Goal: Information Seeking & Learning: Learn about a topic

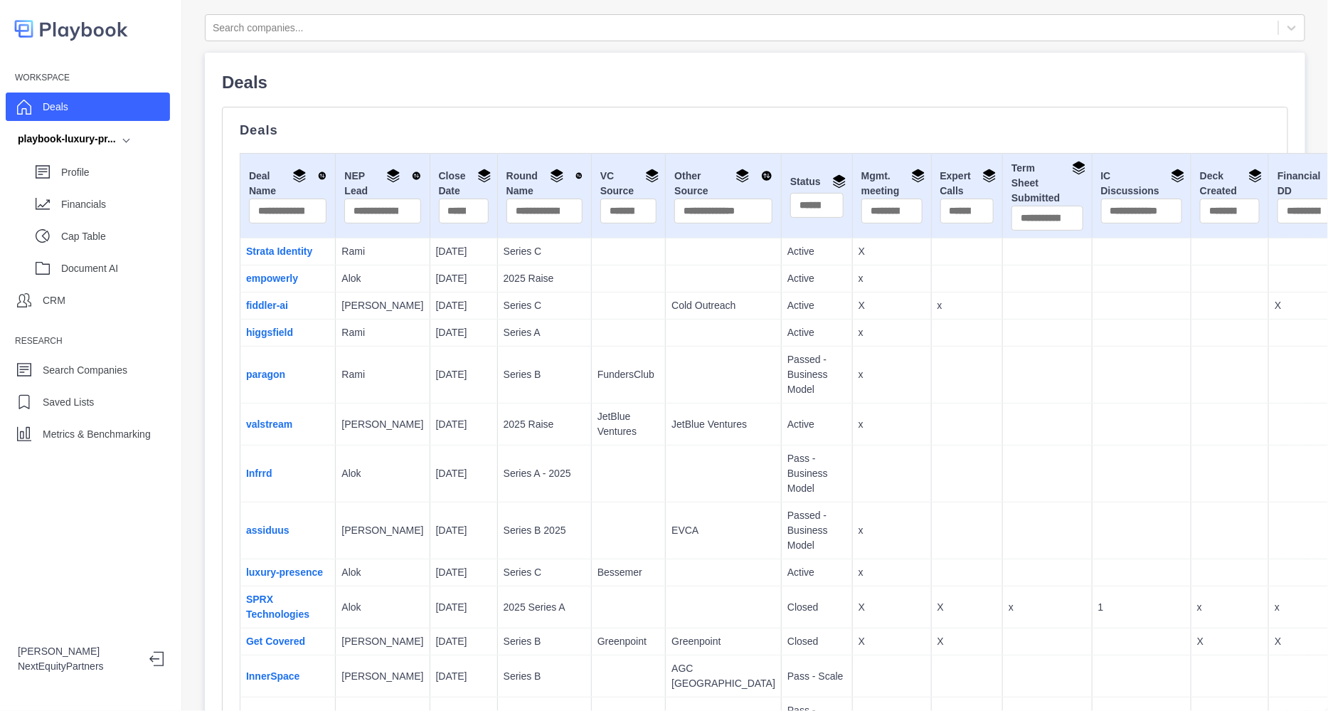
scroll to position [88, 0]
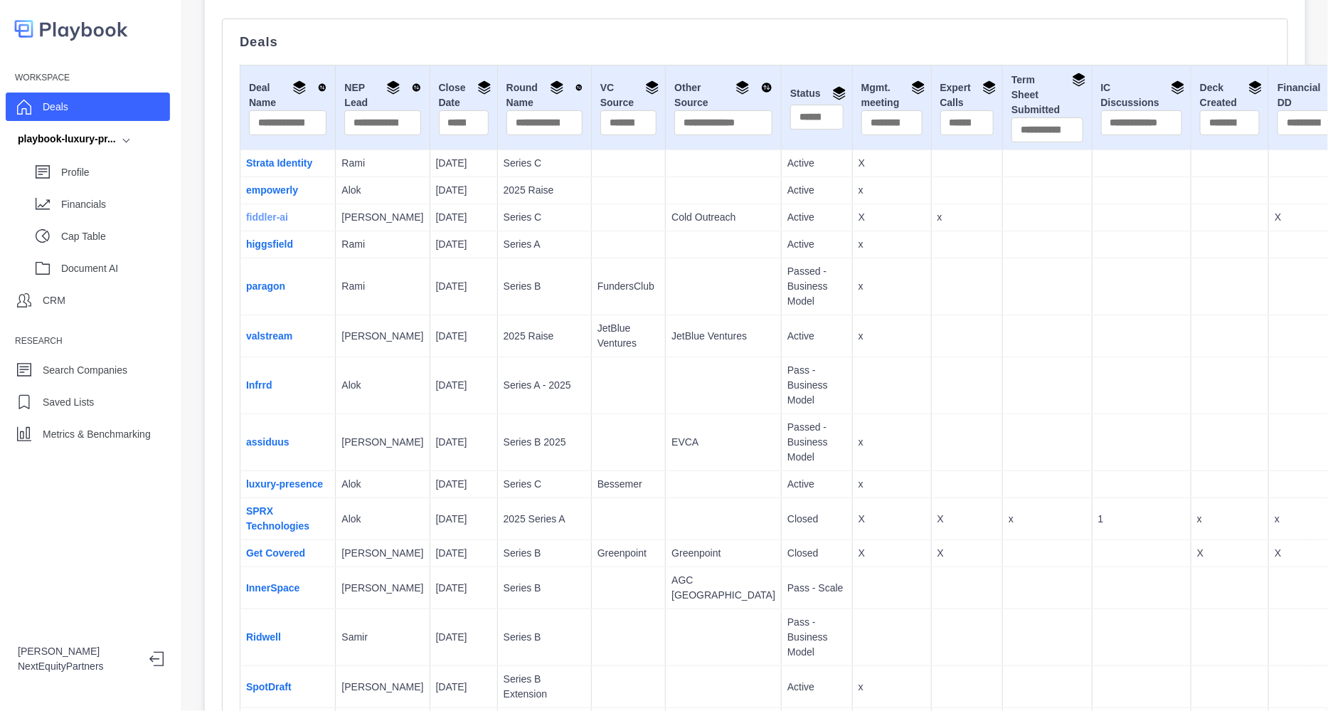
click at [250, 223] on link "fiddler-ai" at bounding box center [267, 216] width 42 height 11
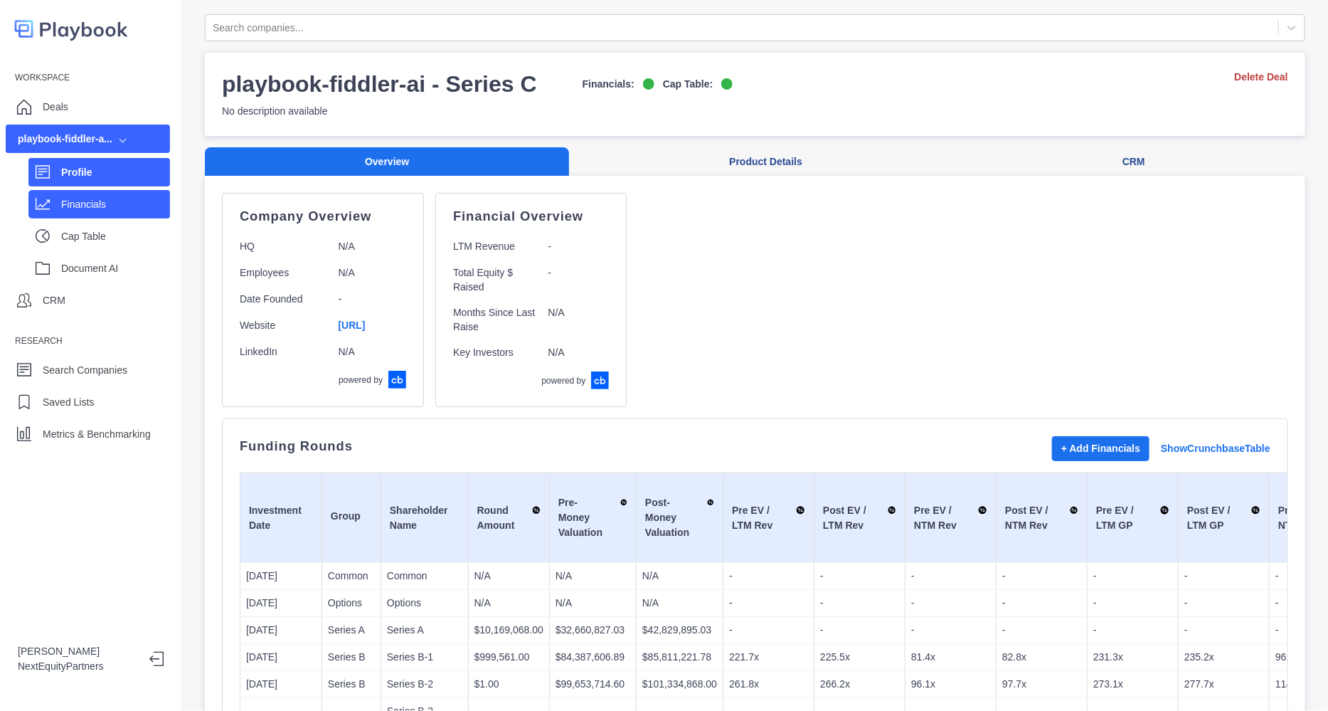
click at [75, 203] on p "Financials" at bounding box center [115, 204] width 109 height 15
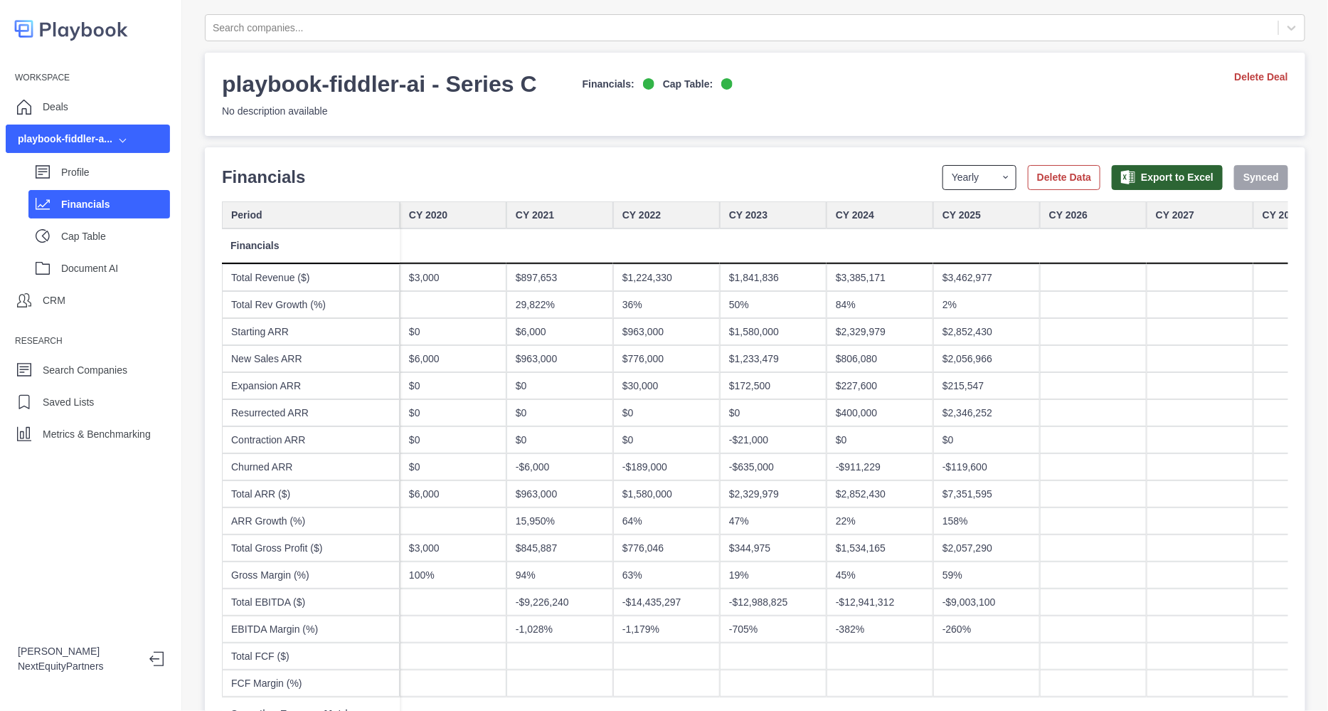
click at [964, 187] on select "Yearly Quarterly Monthly NTM LTM" at bounding box center [980, 177] width 74 height 25
select select "quarterly"
click at [943, 165] on select "Yearly Quarterly Monthly NTM LTM" at bounding box center [980, 177] width 74 height 25
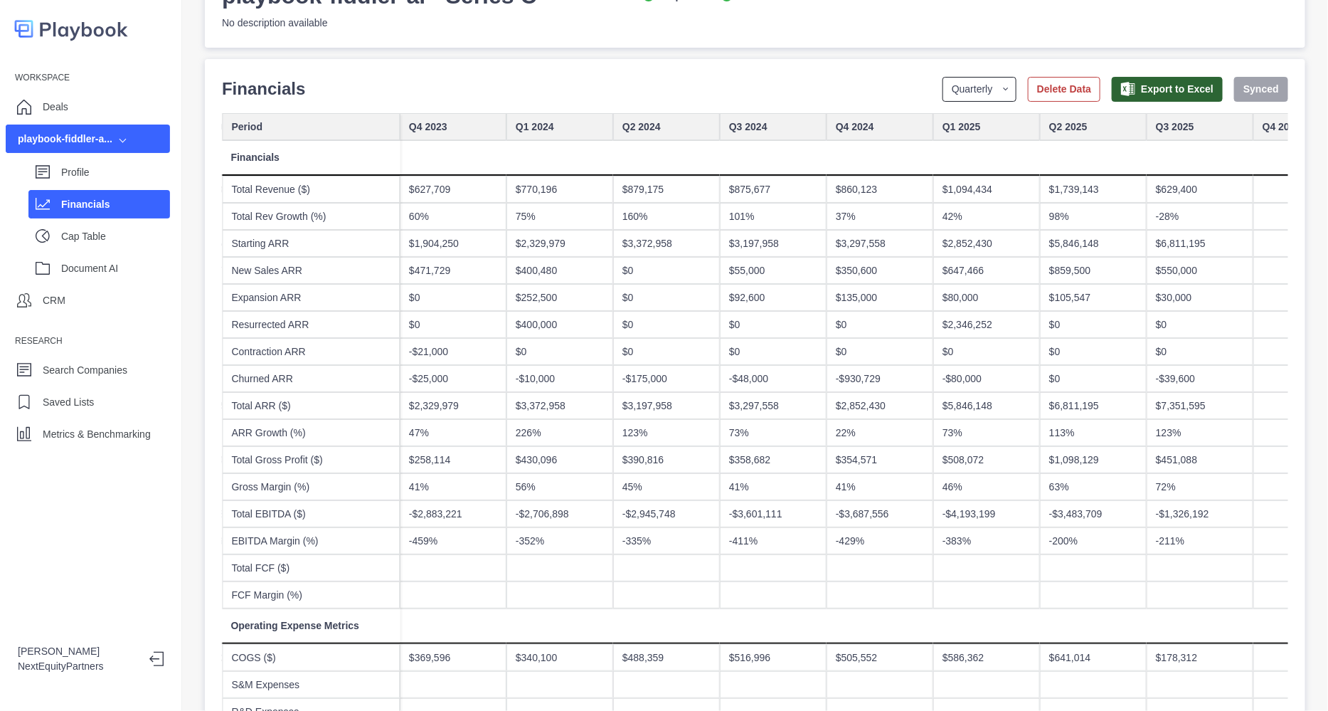
scroll to position [0, 1512]
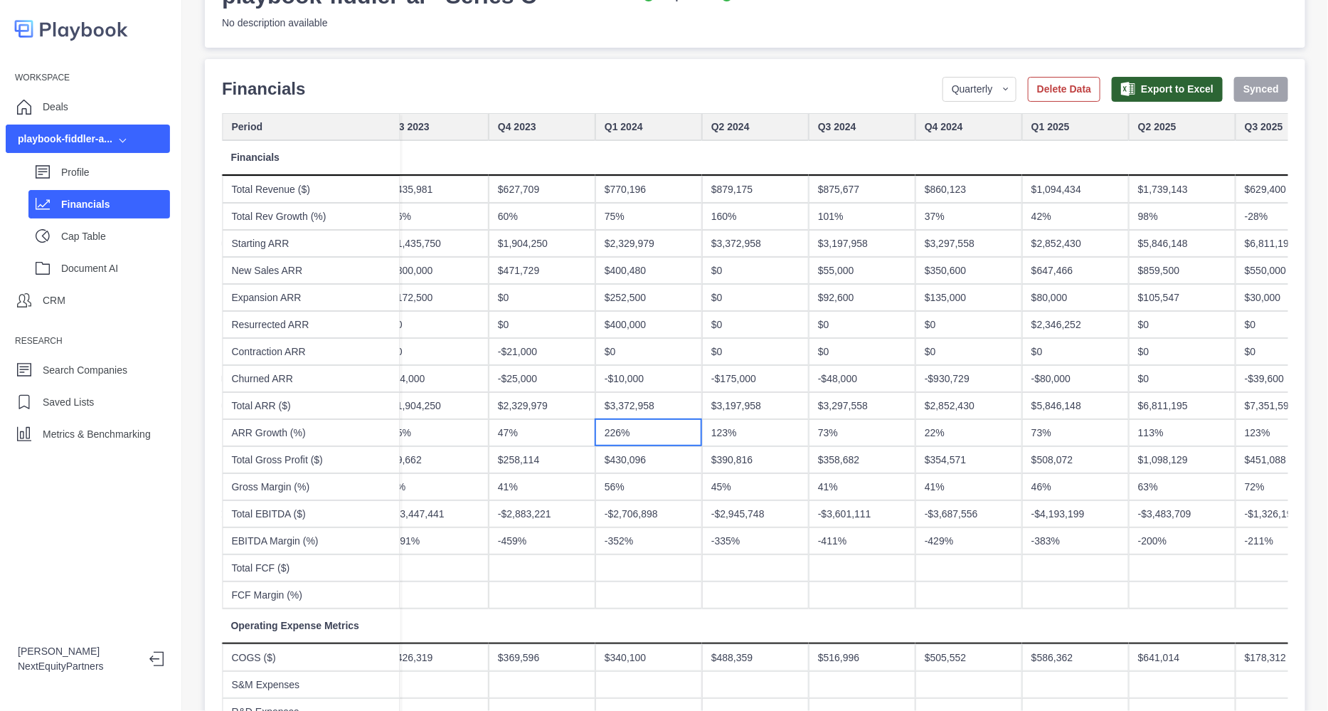
click at [662, 433] on div "226%" at bounding box center [648, 432] width 107 height 27
click at [730, 428] on div "123%" at bounding box center [755, 432] width 107 height 27
click at [858, 428] on div "73%" at bounding box center [862, 432] width 107 height 27
click at [971, 431] on div "22%" at bounding box center [969, 432] width 107 height 27
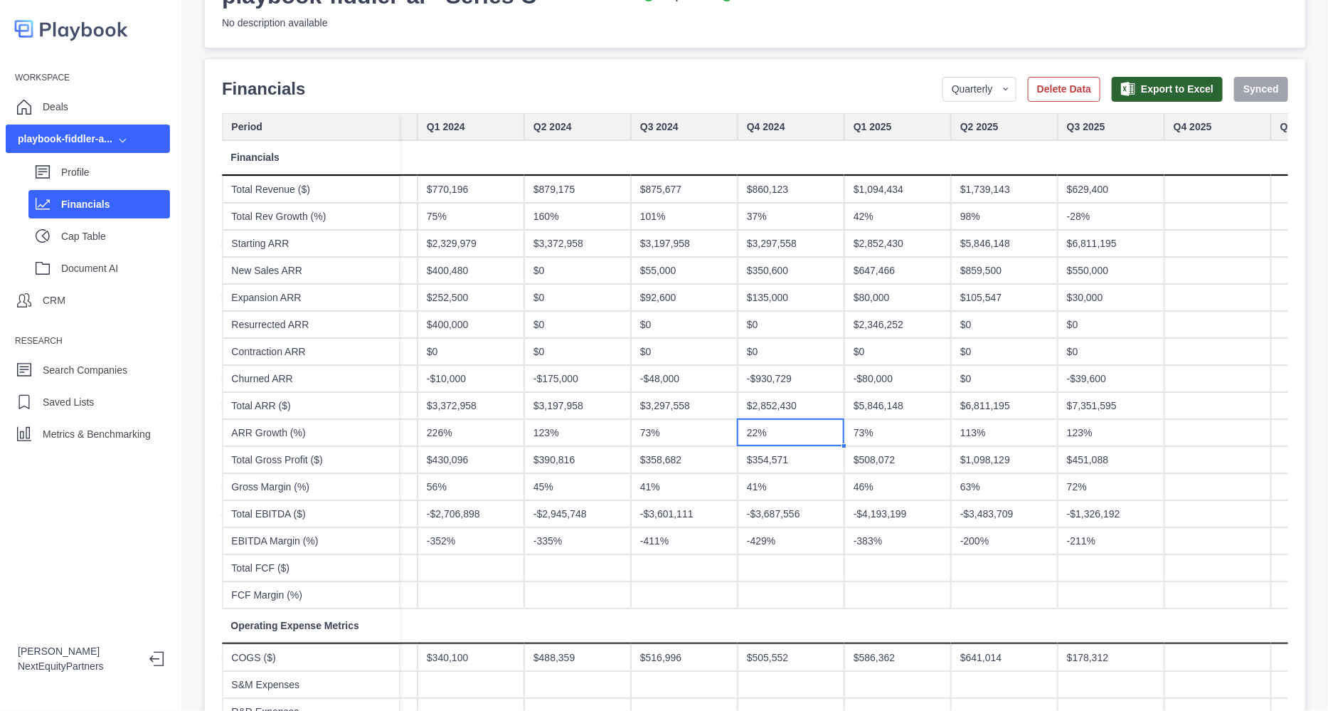
scroll to position [0, 0]
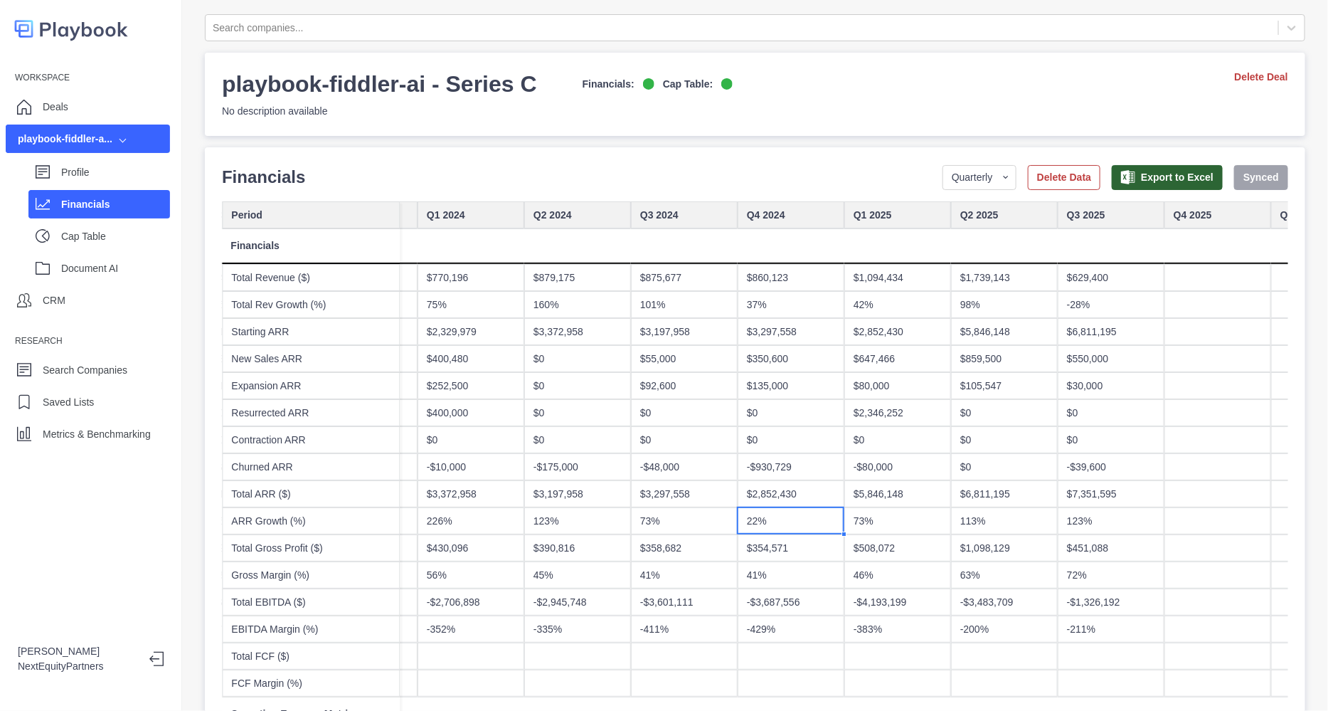
drag, startPoint x: 760, startPoint y: 65, endPoint x: 984, endPoint y: 570, distance: 551.9
click at [967, 521] on div "113%" at bounding box center [1004, 520] width 107 height 27
click at [122, 174] on p "Profile" at bounding box center [115, 172] width 109 height 15
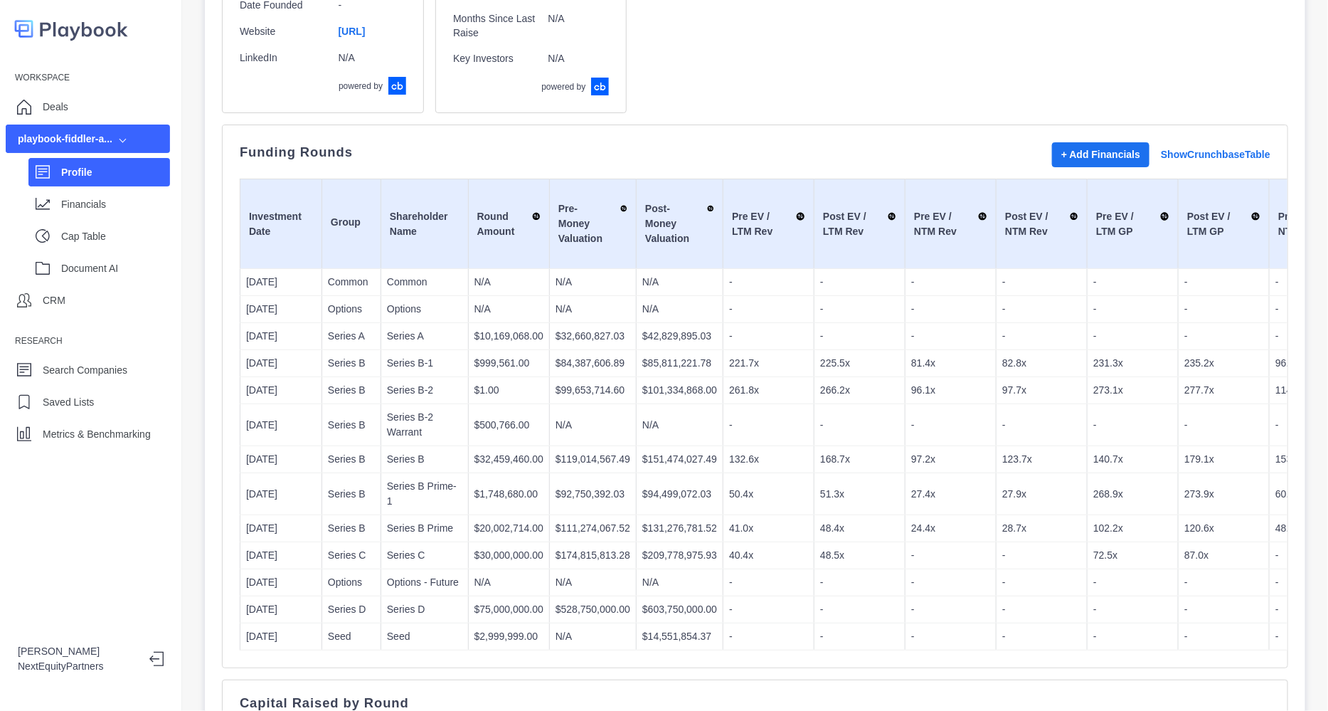
scroll to position [267, 0]
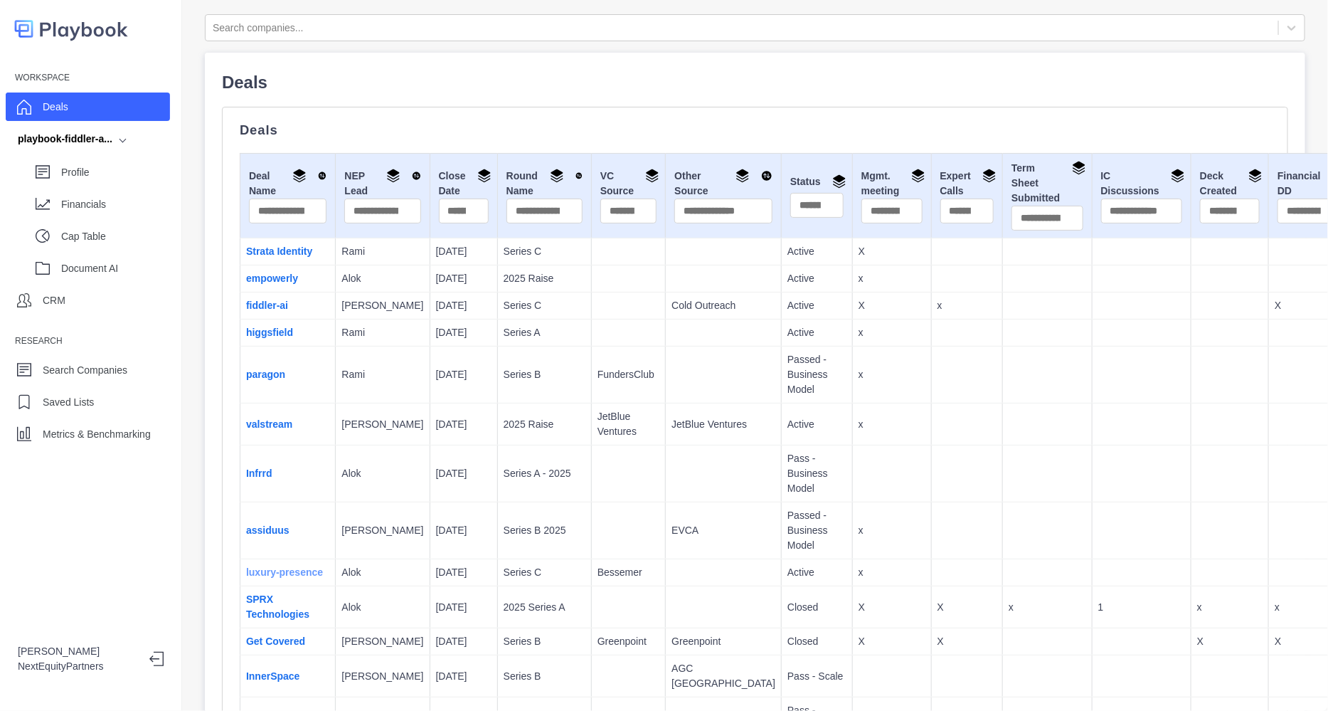
click at [277, 578] on link "luxury-presence" at bounding box center [284, 571] width 77 height 11
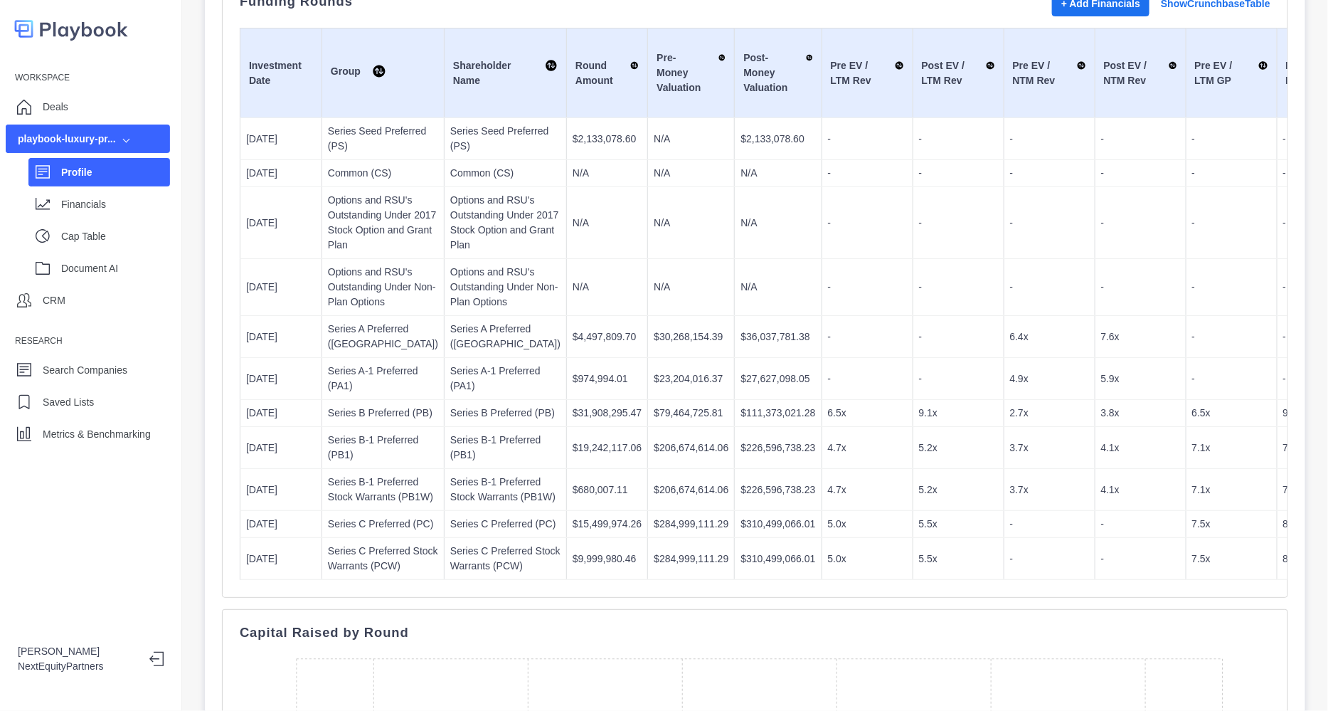
scroll to position [622, 0]
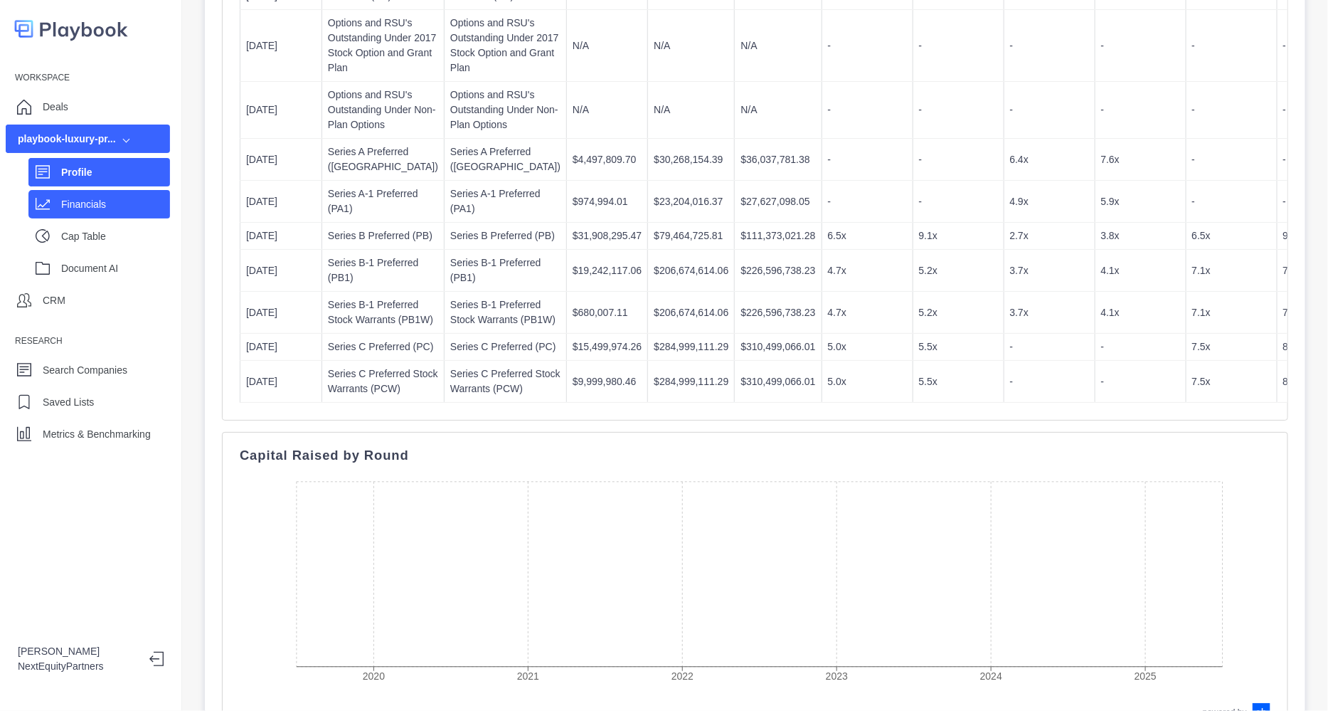
click at [85, 195] on div "Financials" at bounding box center [115, 203] width 109 height 21
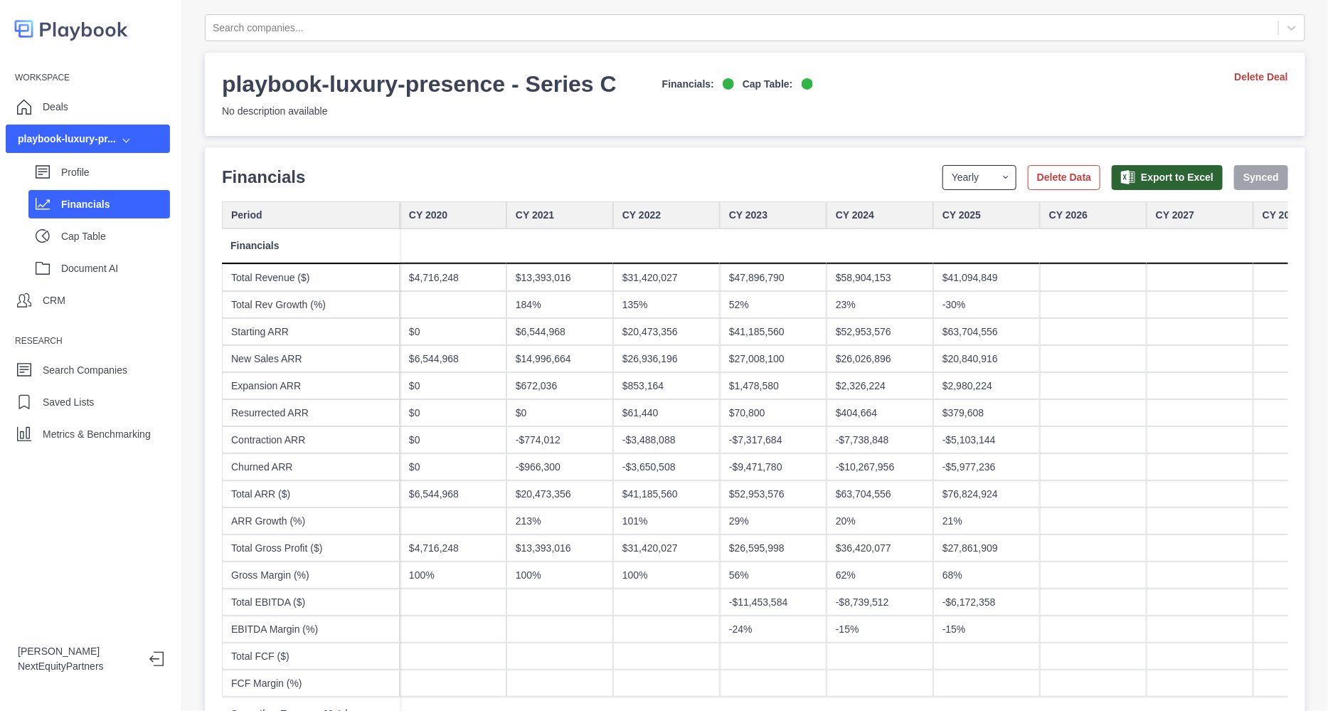
click at [943, 176] on select "Yearly Quarterly Monthly NTM LTM" at bounding box center [980, 177] width 74 height 25
click at [943, 165] on select "Yearly Quarterly Monthly NTM LTM" at bounding box center [980, 177] width 74 height 25
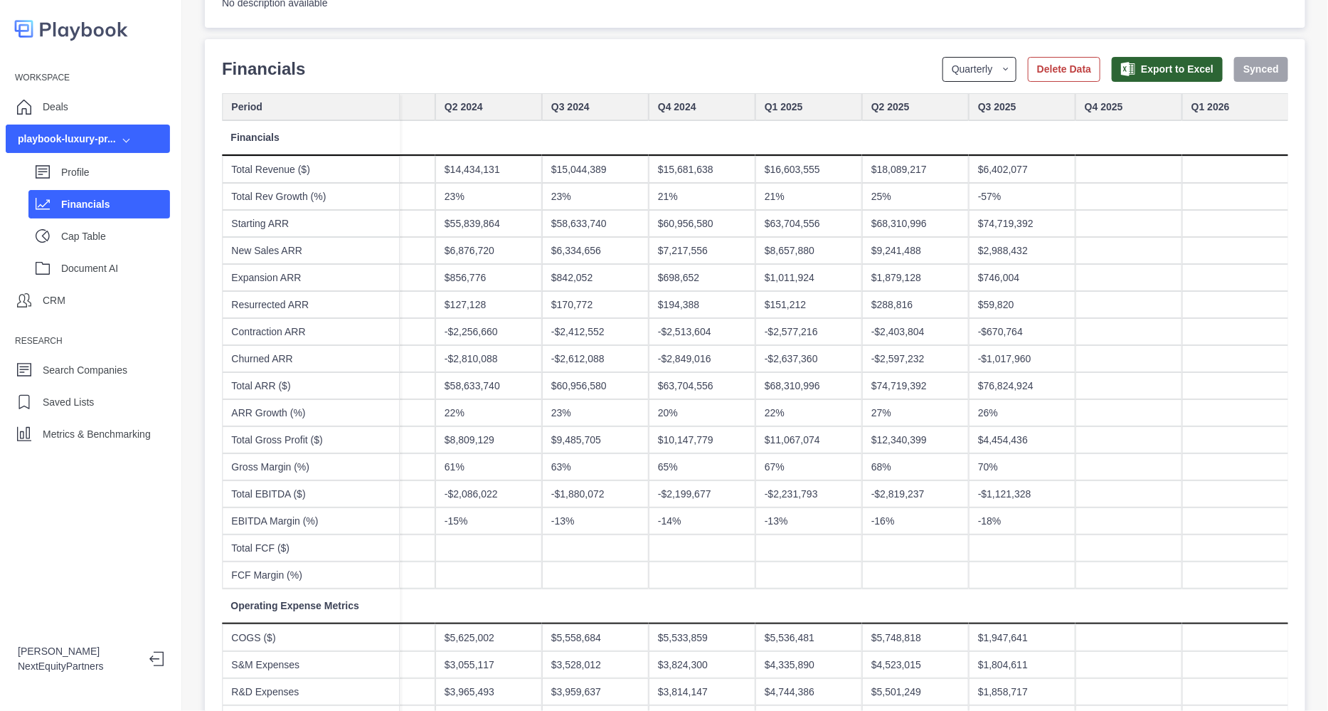
scroll to position [107, 0]
click at [943, 63] on select "Yearly Quarterly Monthly NTM LTM" at bounding box center [980, 70] width 74 height 25
select select "monthly"
click at [943, 58] on select "Yearly Quarterly Monthly NTM LTM" at bounding box center [980, 70] width 74 height 25
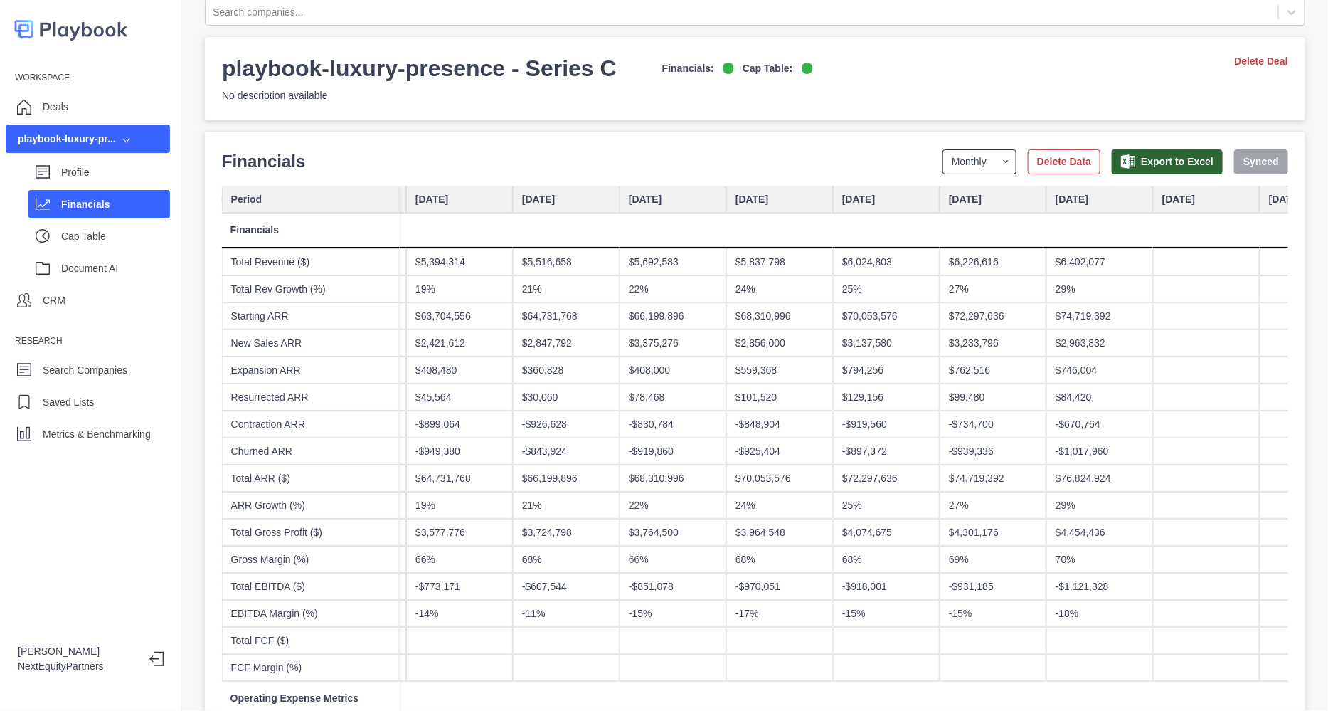
scroll to position [0, 0]
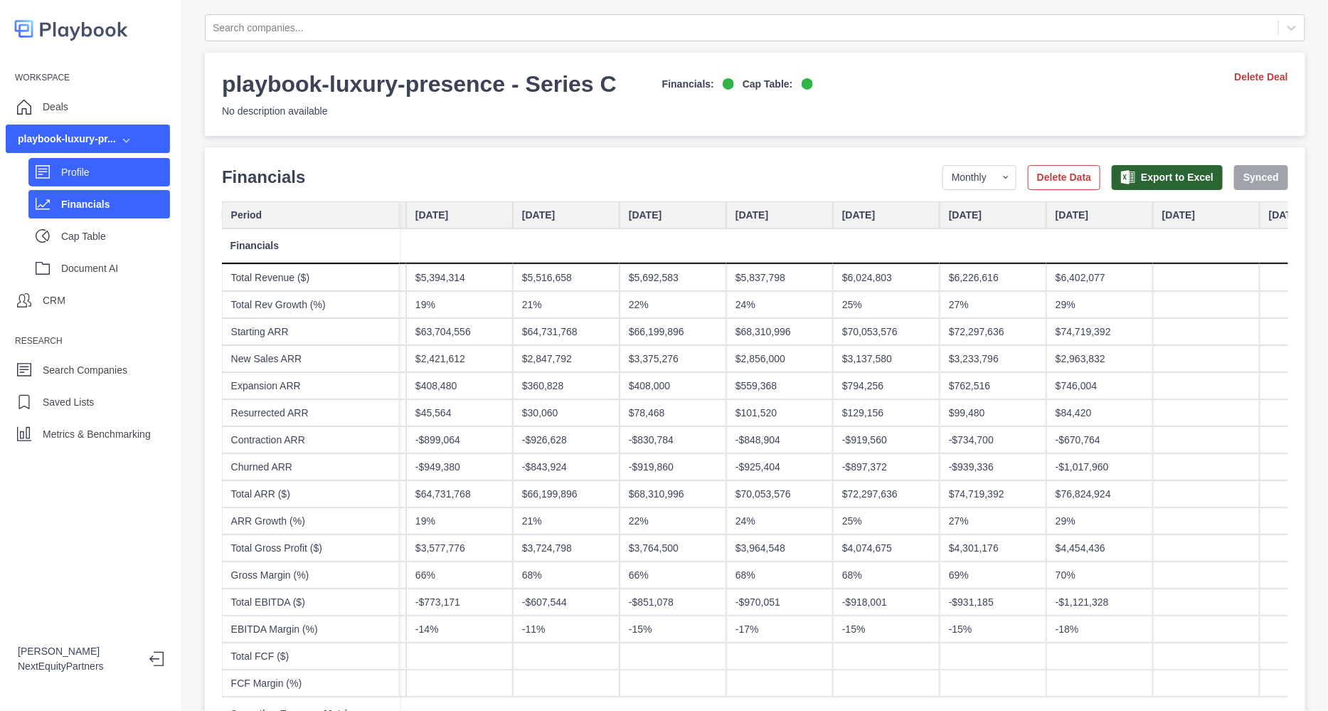
click at [81, 176] on p "Profile" at bounding box center [115, 172] width 109 height 15
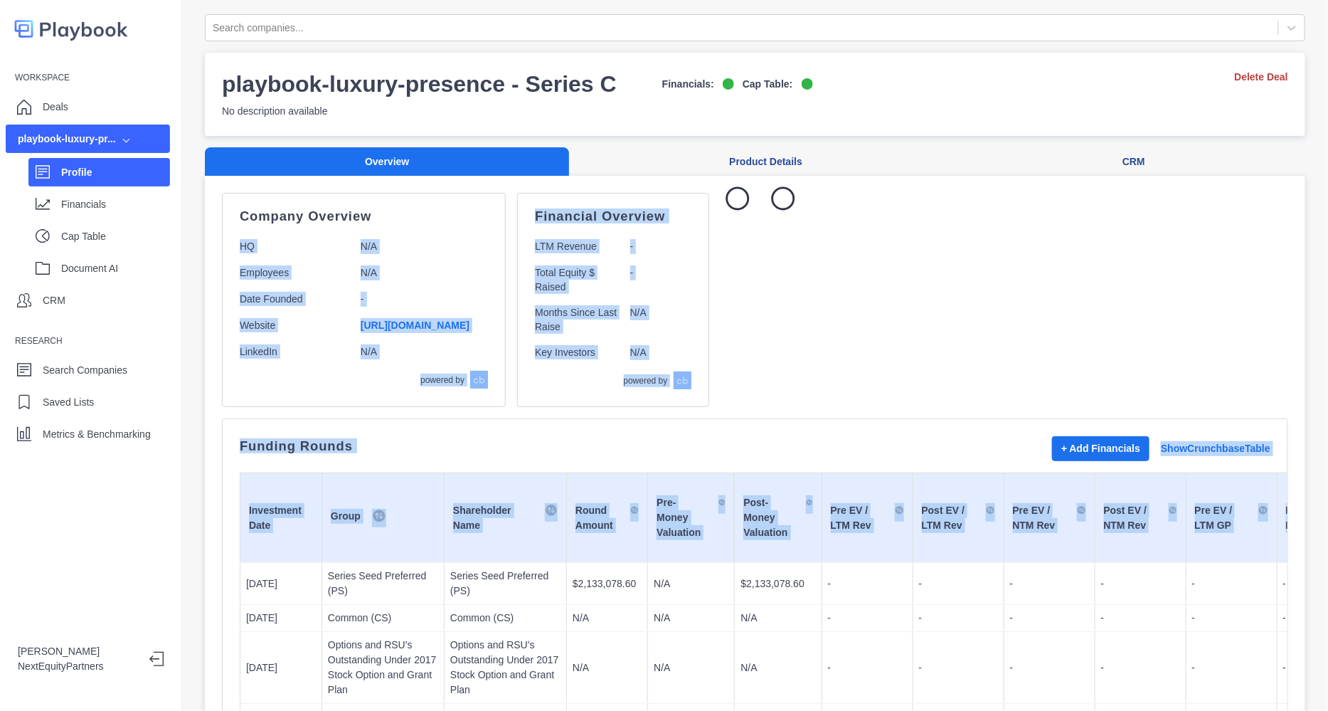
drag, startPoint x: 701, startPoint y: 297, endPoint x: 1324, endPoint y: 544, distance: 670.5
click at [1327, 546] on div "Workspace Deals playbook-luxury-pr... Profile Financials Cap Table Document AI …" at bounding box center [664, 355] width 1328 height 711
click at [1137, 400] on div "Company Overview HQ N/A Employees N/A Date Founded - Website https://www.luxury…" at bounding box center [755, 300] width 1066 height 214
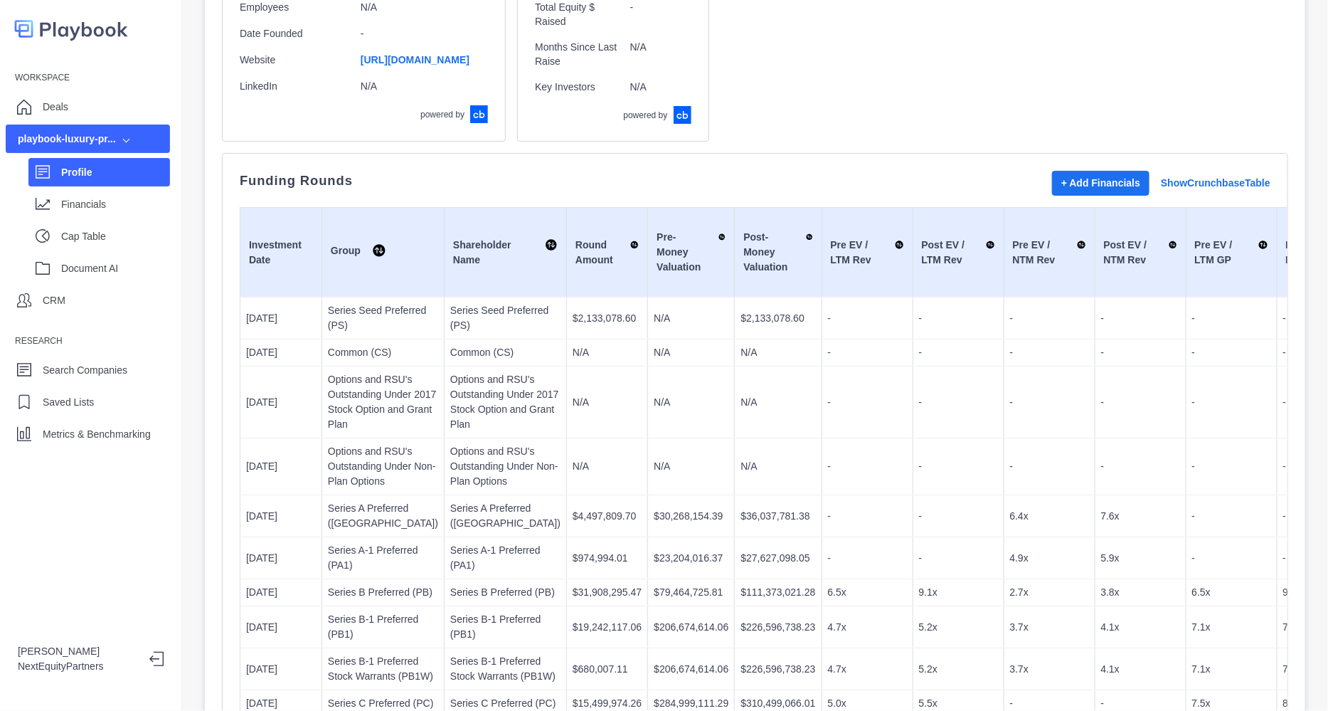
scroll to position [355, 0]
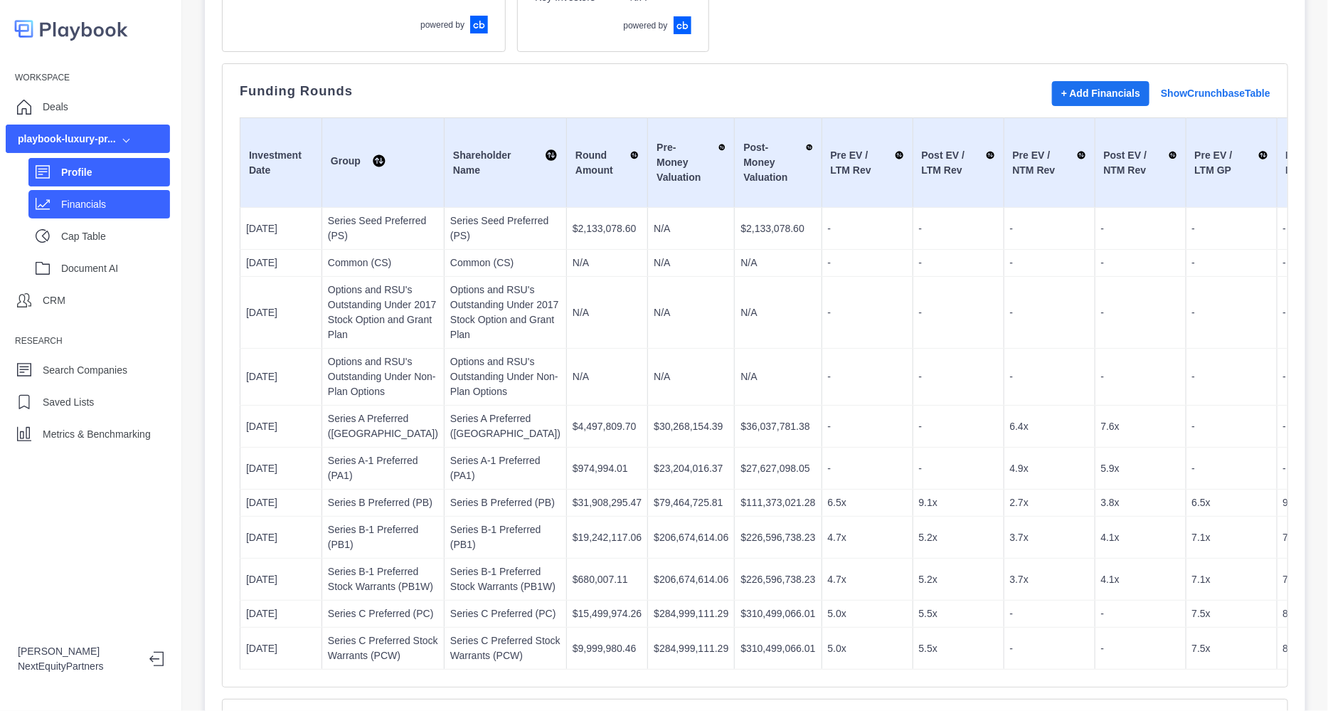
click at [61, 196] on div "Financials" at bounding box center [115, 203] width 109 height 21
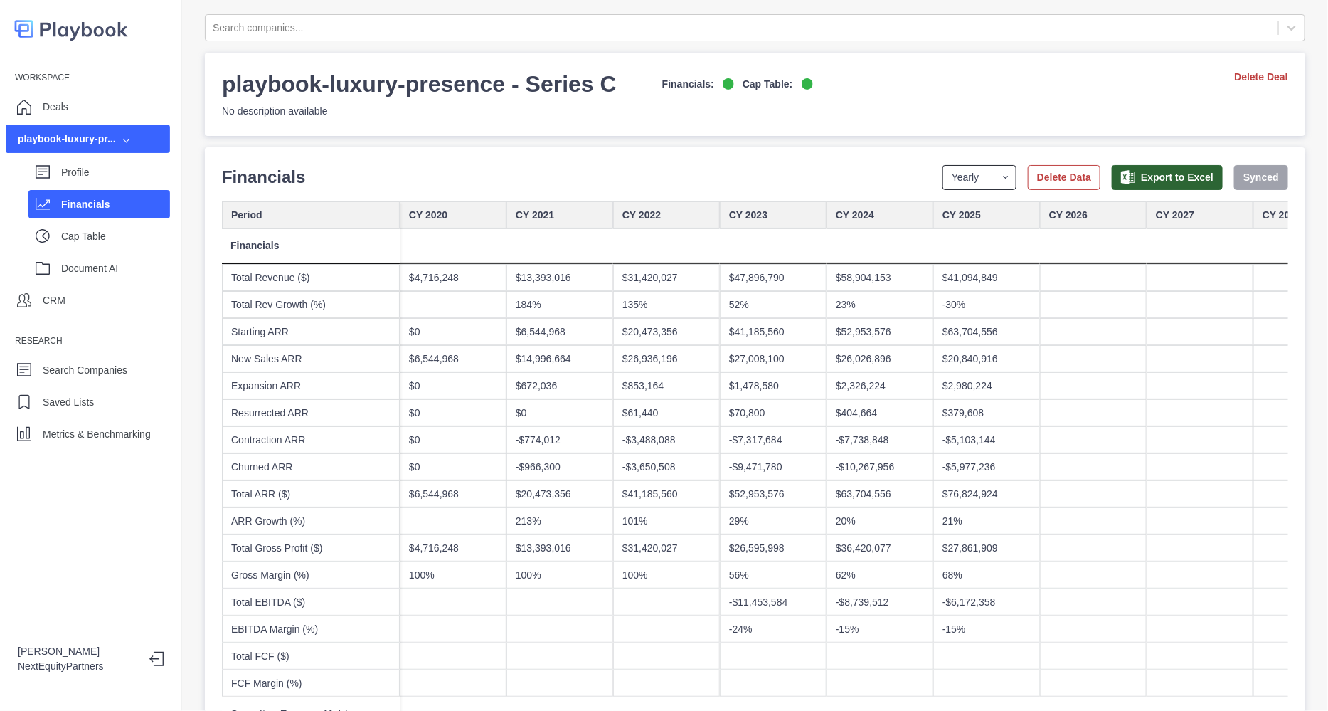
click at [960, 183] on select "Yearly Quarterly Monthly NTM LTM" at bounding box center [980, 177] width 74 height 25
click at [655, 233] on div at bounding box center [666, 246] width 107 height 36
drag, startPoint x: 640, startPoint y: 156, endPoint x: 894, endPoint y: 494, distance: 423.1
click at [894, 494] on div "$63,704,556" at bounding box center [880, 493] width 107 height 27
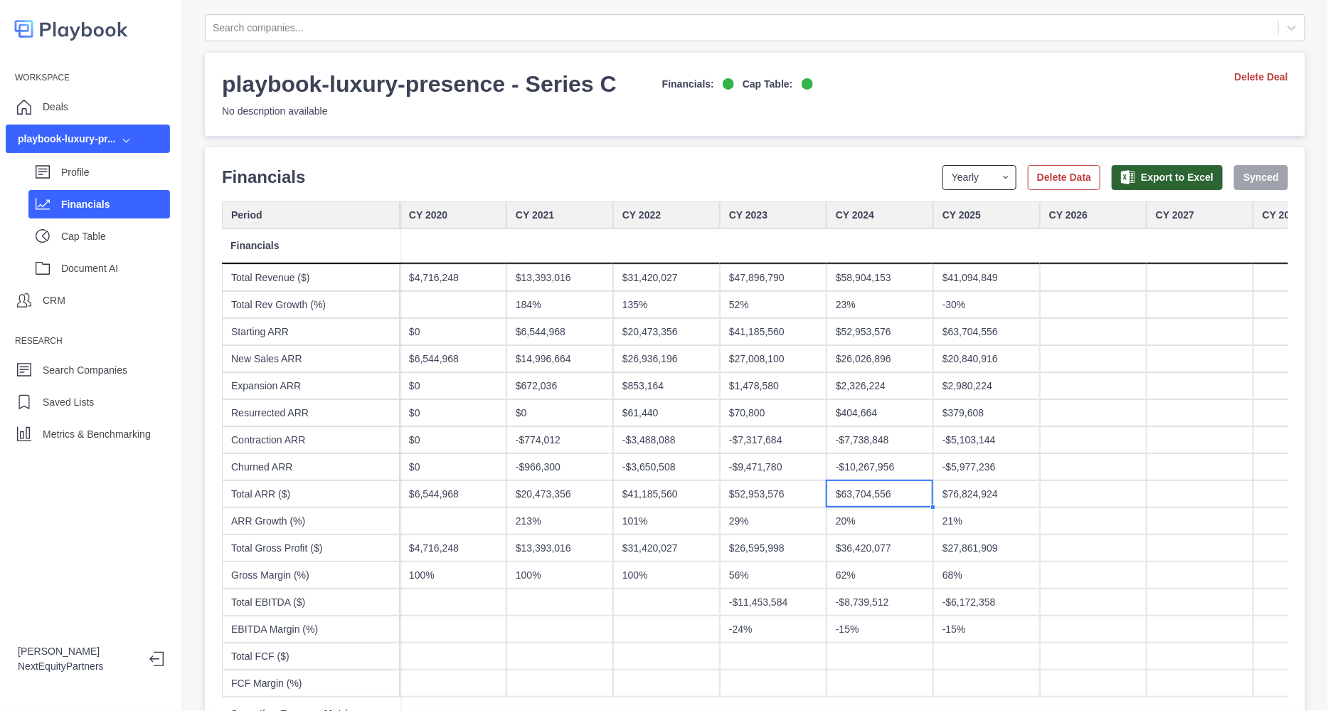
click at [967, 172] on select "Yearly Quarterly Monthly NTM LTM" at bounding box center [980, 177] width 74 height 25
click at [943, 165] on select "Yearly Quarterly Monthly NTM LTM" at bounding box center [980, 177] width 74 height 25
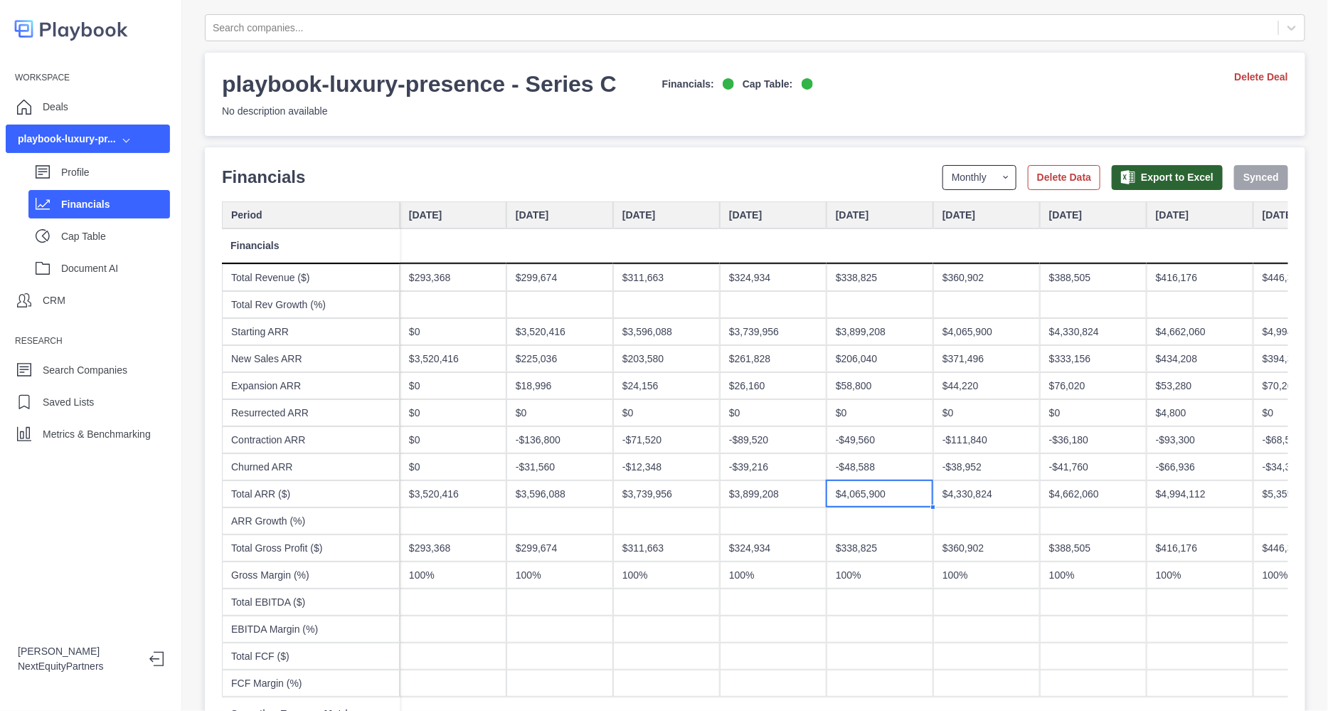
drag, startPoint x: 959, startPoint y: 169, endPoint x: 952, endPoint y: 185, distance: 17.8
click at [959, 169] on select "Yearly Quarterly Monthly NTM LTM" at bounding box center [980, 177] width 74 height 25
select select "yearly"
click at [943, 165] on select "Yearly Quarterly Monthly NTM LTM" at bounding box center [980, 177] width 74 height 25
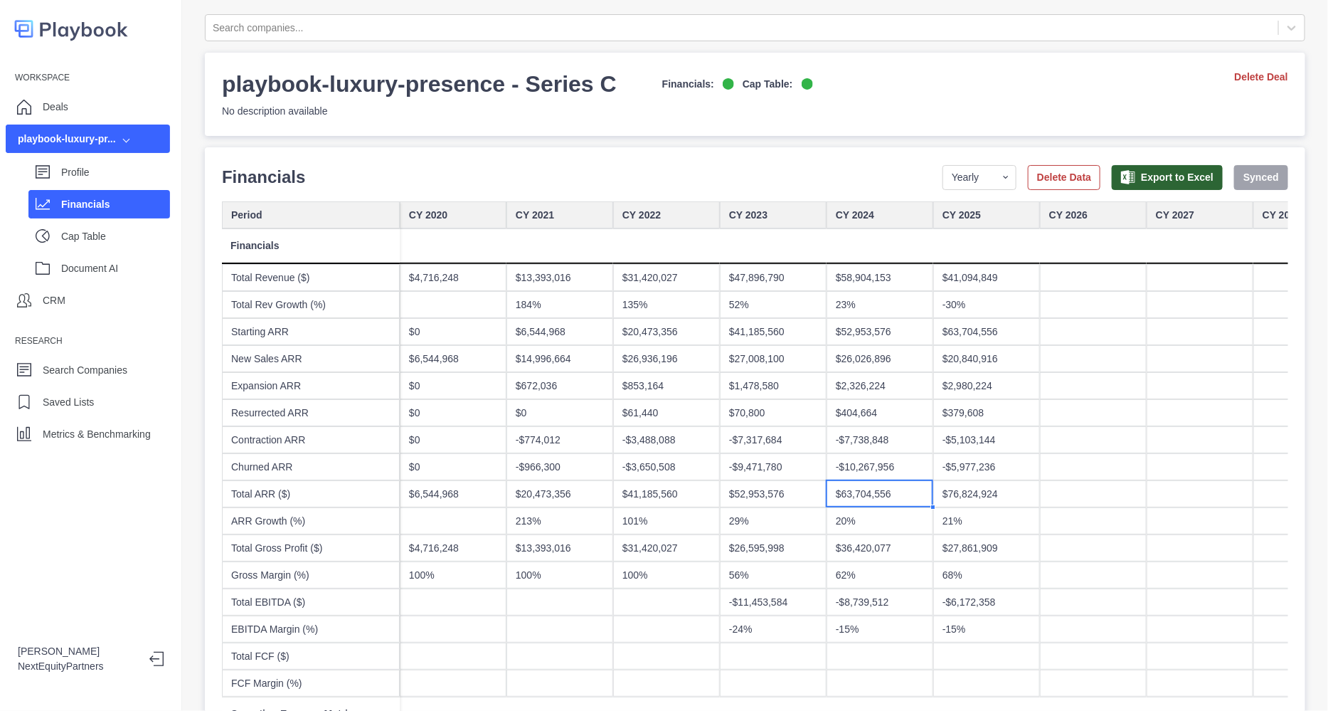
drag, startPoint x: 770, startPoint y: 181, endPoint x: 938, endPoint y: 556, distance: 410.8
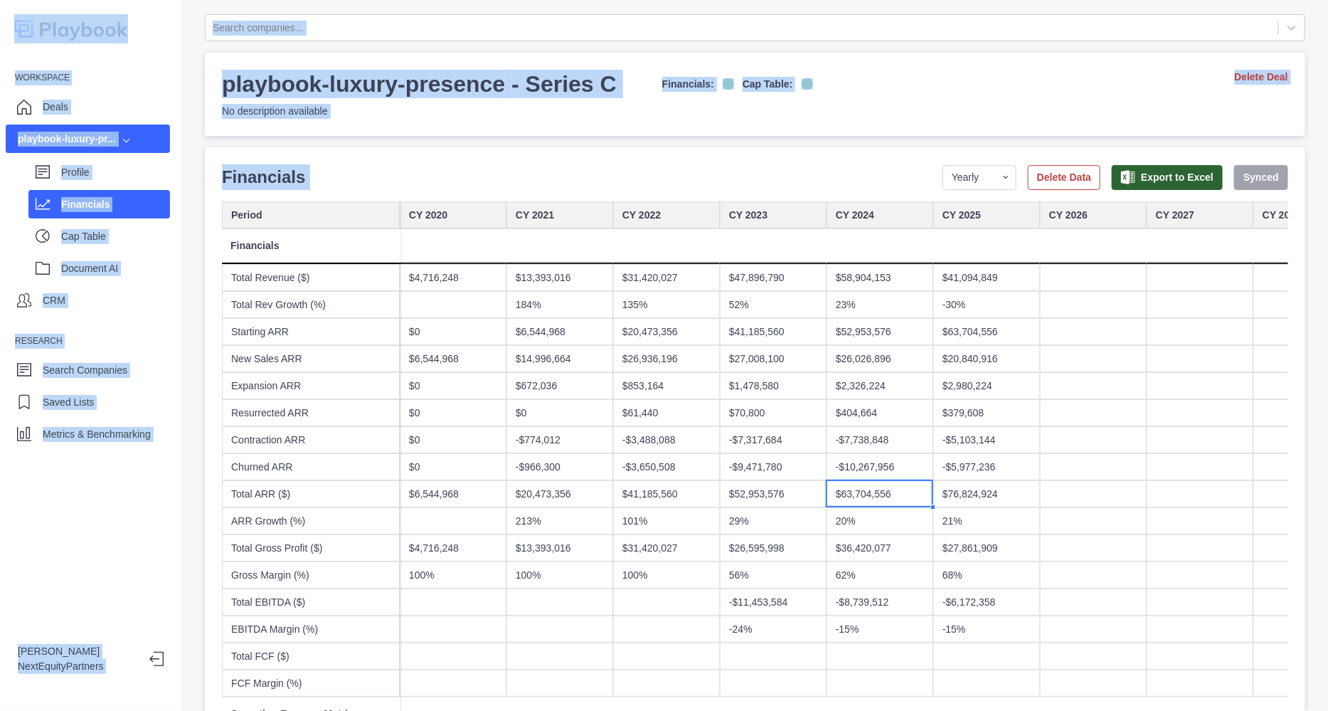
click at [1054, 511] on div at bounding box center [1093, 520] width 107 height 27
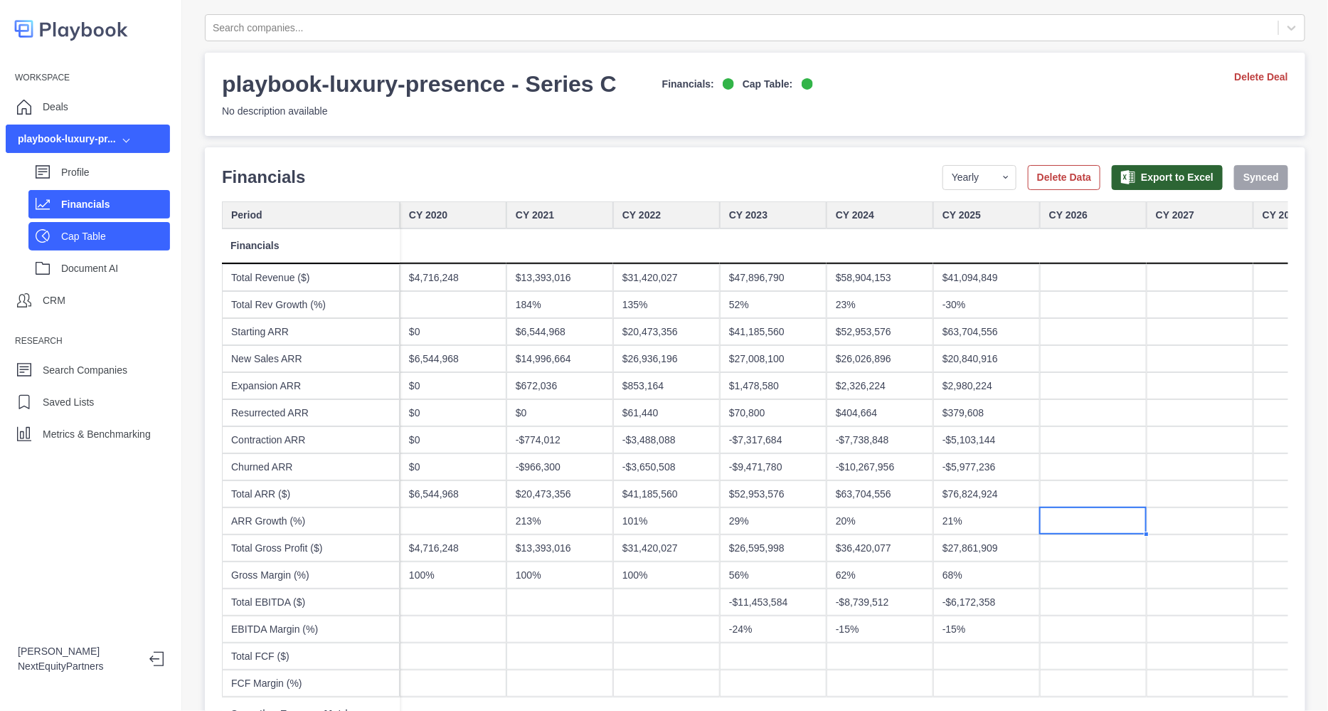
click at [110, 238] on p "Cap Table" at bounding box center [115, 236] width 109 height 15
select select "SHARE_HOLDER_TYPE_COMMON"
select select "SHARE_HOLDER_TYPE_OPTION"
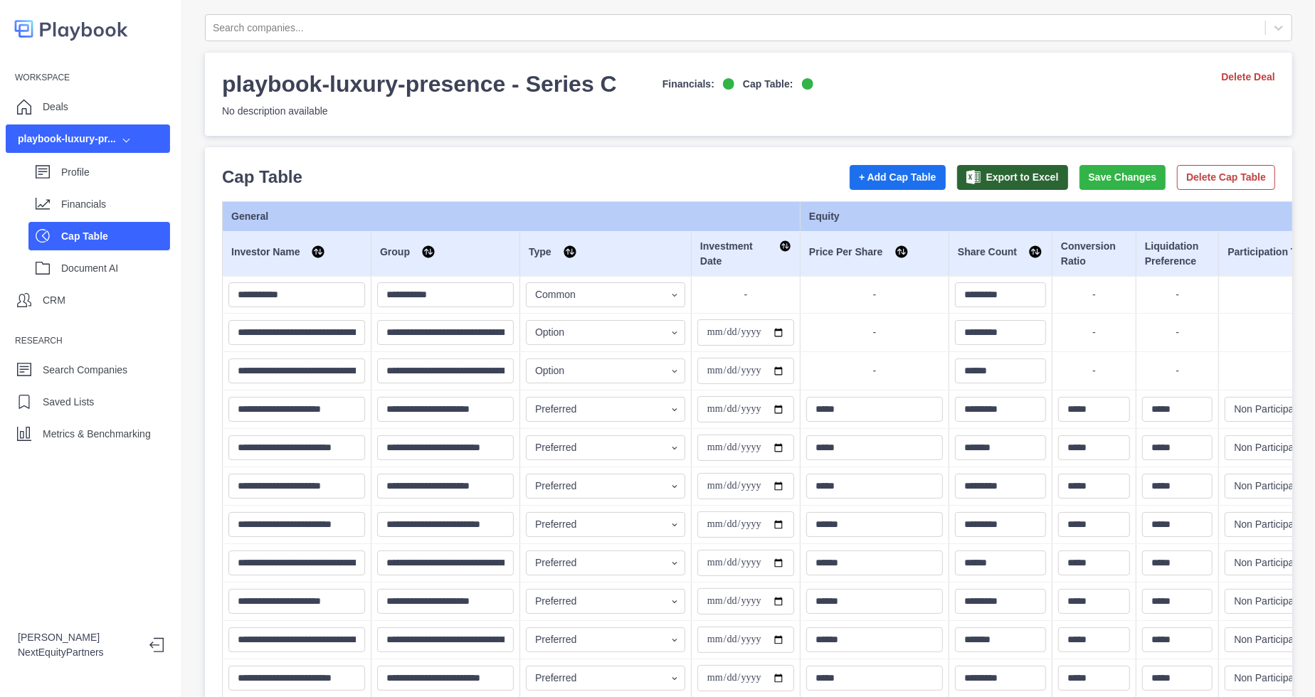
click at [167, 285] on div "Workspace Deals playbook-luxury-pr... Profile Financials Cap Table Document AI …" at bounding box center [90, 256] width 181 height 381
click at [137, 165] on p "Profile" at bounding box center [115, 172] width 109 height 15
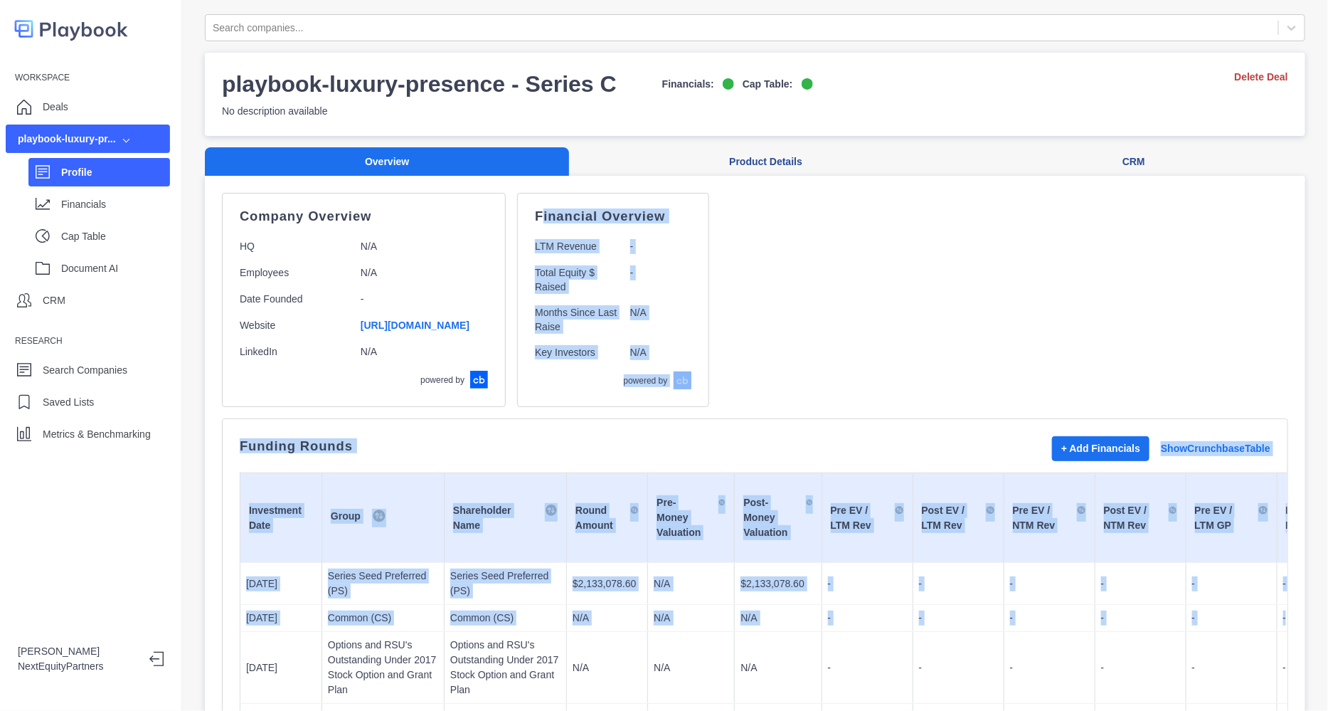
drag, startPoint x: 1213, startPoint y: 649, endPoint x: 1230, endPoint y: 656, distance: 18.5
click at [938, 388] on div "Company Overview HQ N/A Employees N/A Date Founded - Website https://www.luxury…" at bounding box center [755, 300] width 1066 height 214
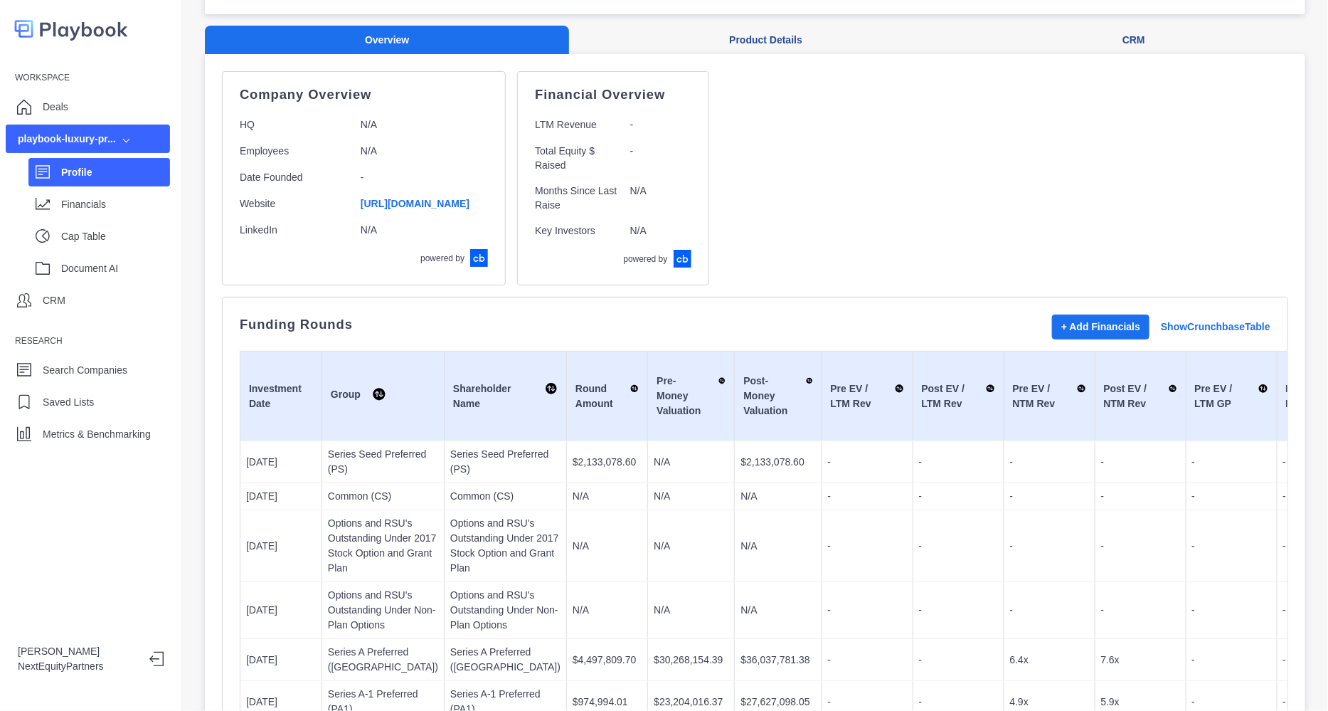
scroll to position [355, 0]
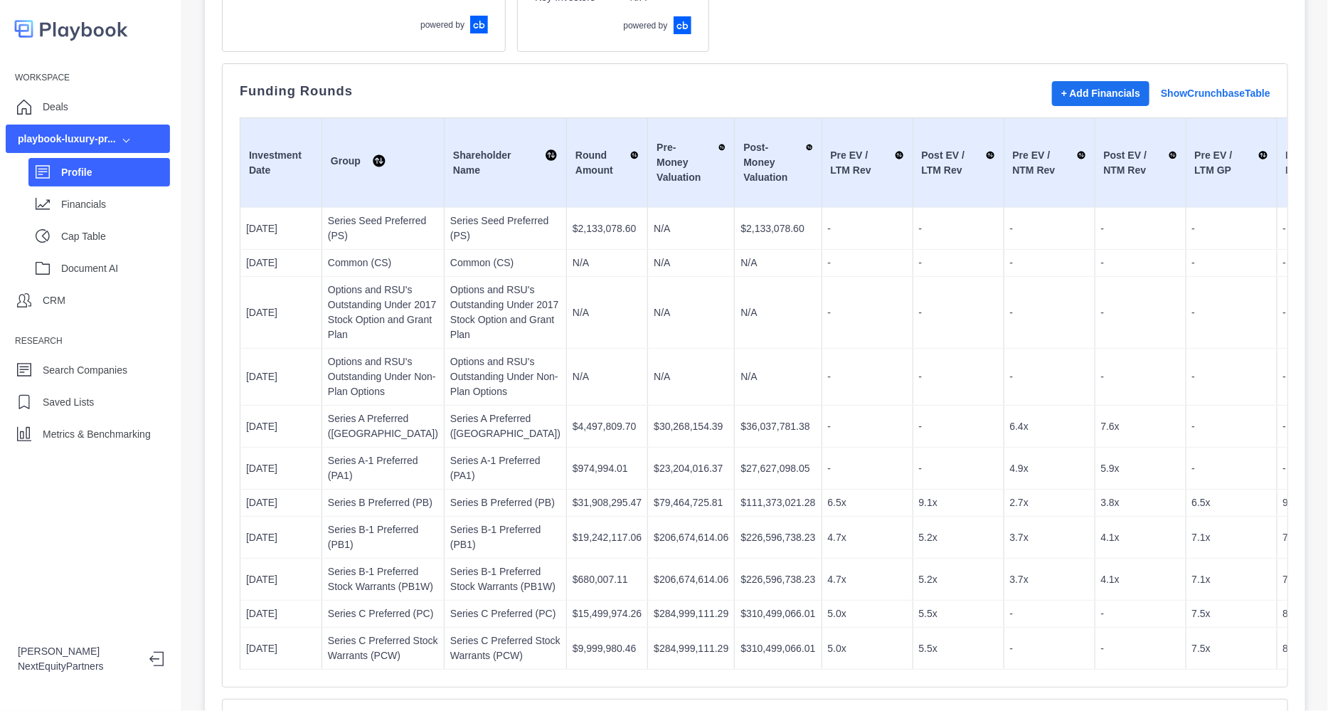
click at [735, 349] on td "N/A" at bounding box center [778, 313] width 87 height 72
click at [128, 221] on div "Profile Financials Cap Table Document AI" at bounding box center [88, 217] width 164 height 129
click at [127, 218] on div "Financials" at bounding box center [99, 204] width 142 height 28
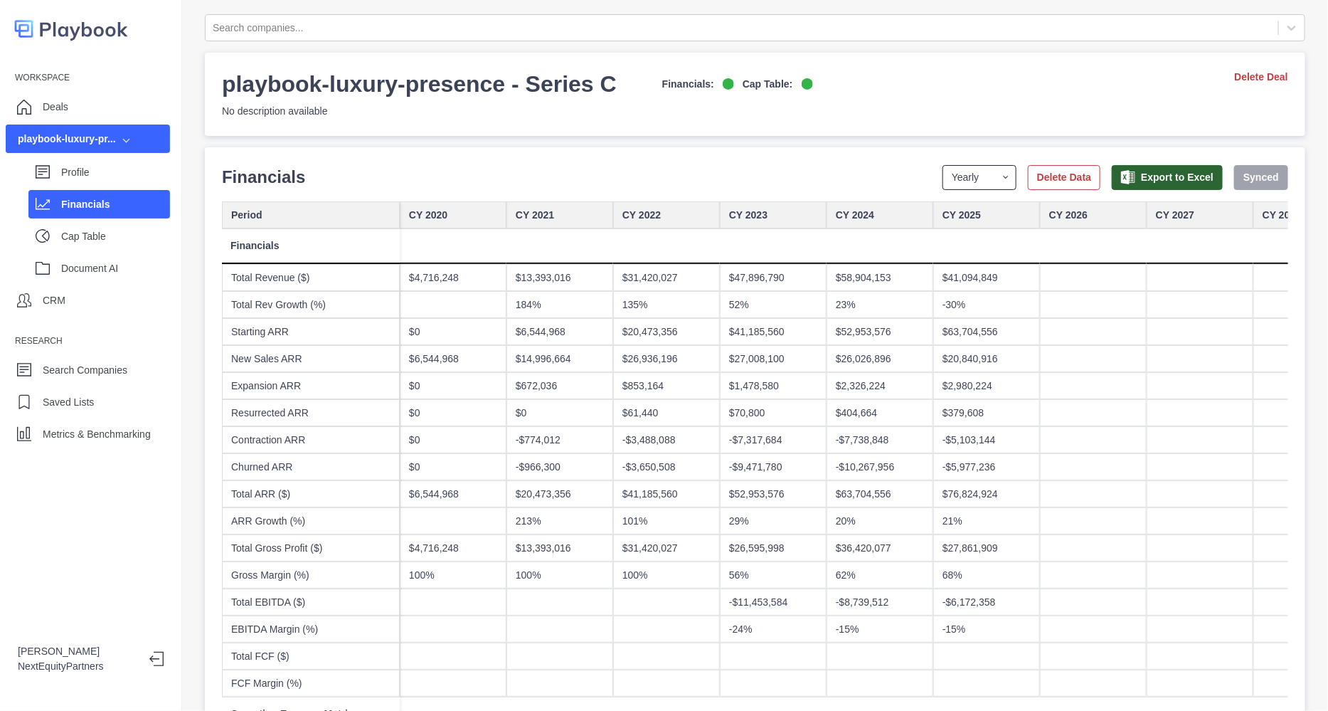
click at [943, 174] on select "Yearly Quarterly Monthly NTM LTM" at bounding box center [980, 177] width 74 height 25
select select "quarterly"
click at [943, 165] on select "Yearly Quarterly Monthly NTM LTM" at bounding box center [980, 177] width 74 height 25
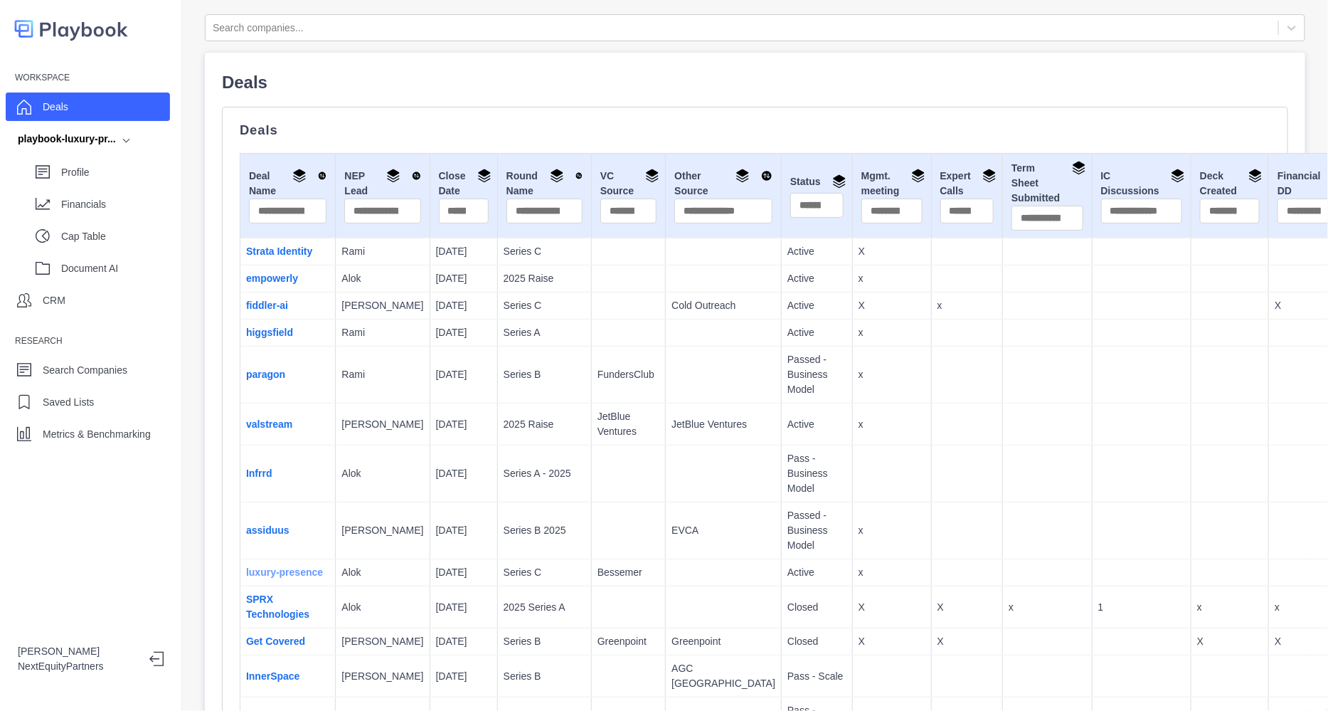
click at [255, 578] on link "luxury-presence" at bounding box center [284, 571] width 77 height 11
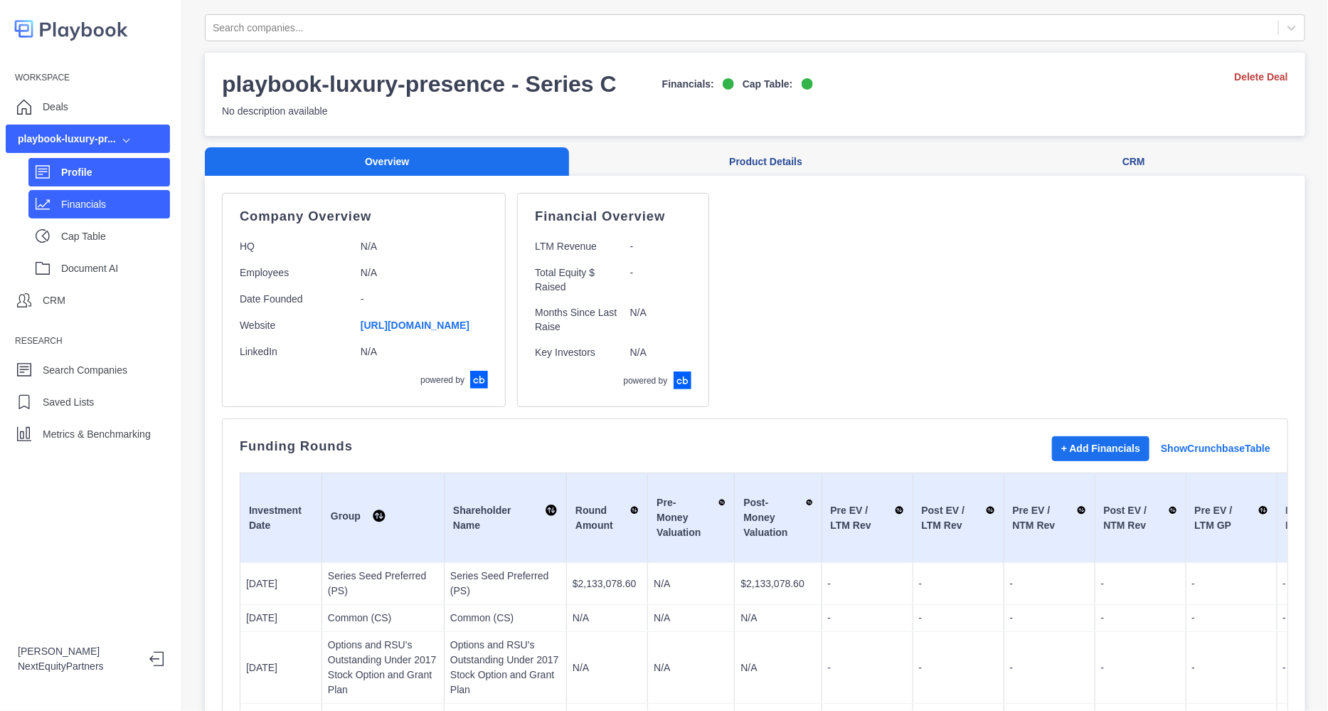
click at [91, 202] on p "Financials" at bounding box center [115, 204] width 109 height 15
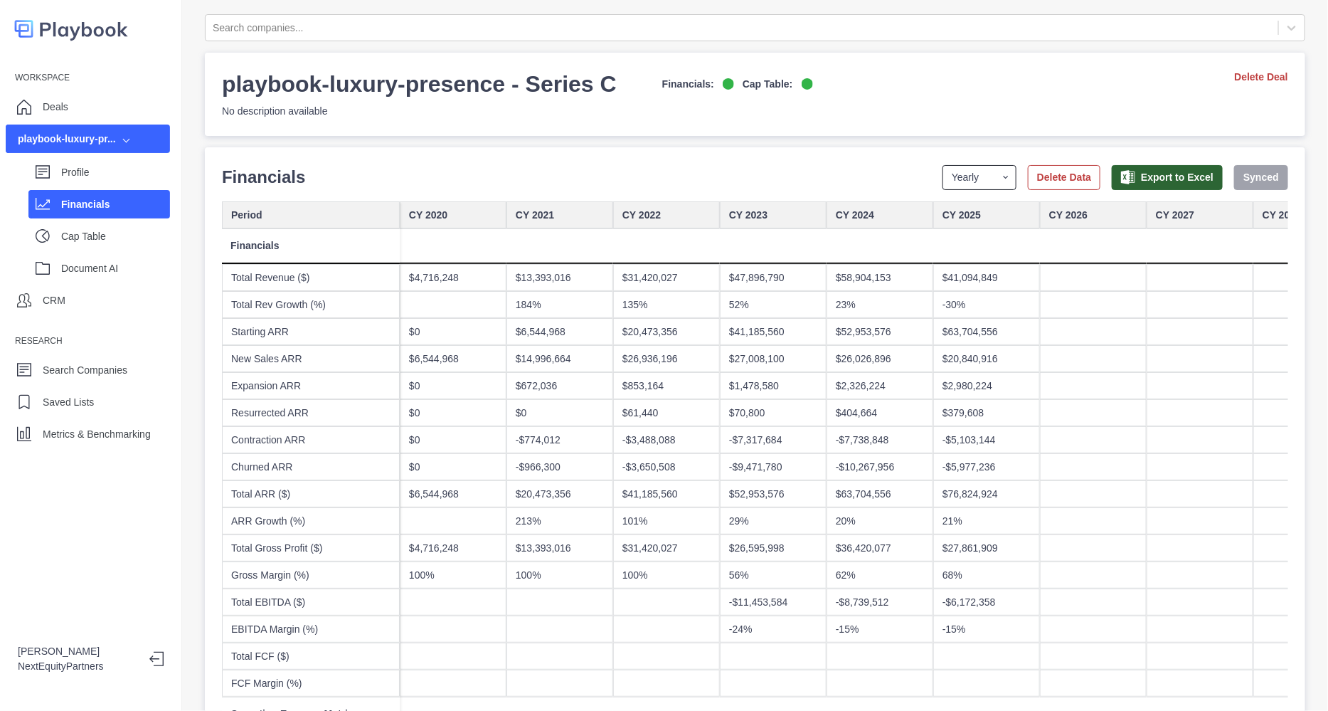
click at [960, 165] on select "Yearly Quarterly Monthly NTM LTM" at bounding box center [980, 177] width 74 height 25
select select "monthly"
click at [943, 165] on select "Yearly Quarterly Monthly NTM LTM" at bounding box center [980, 177] width 74 height 25
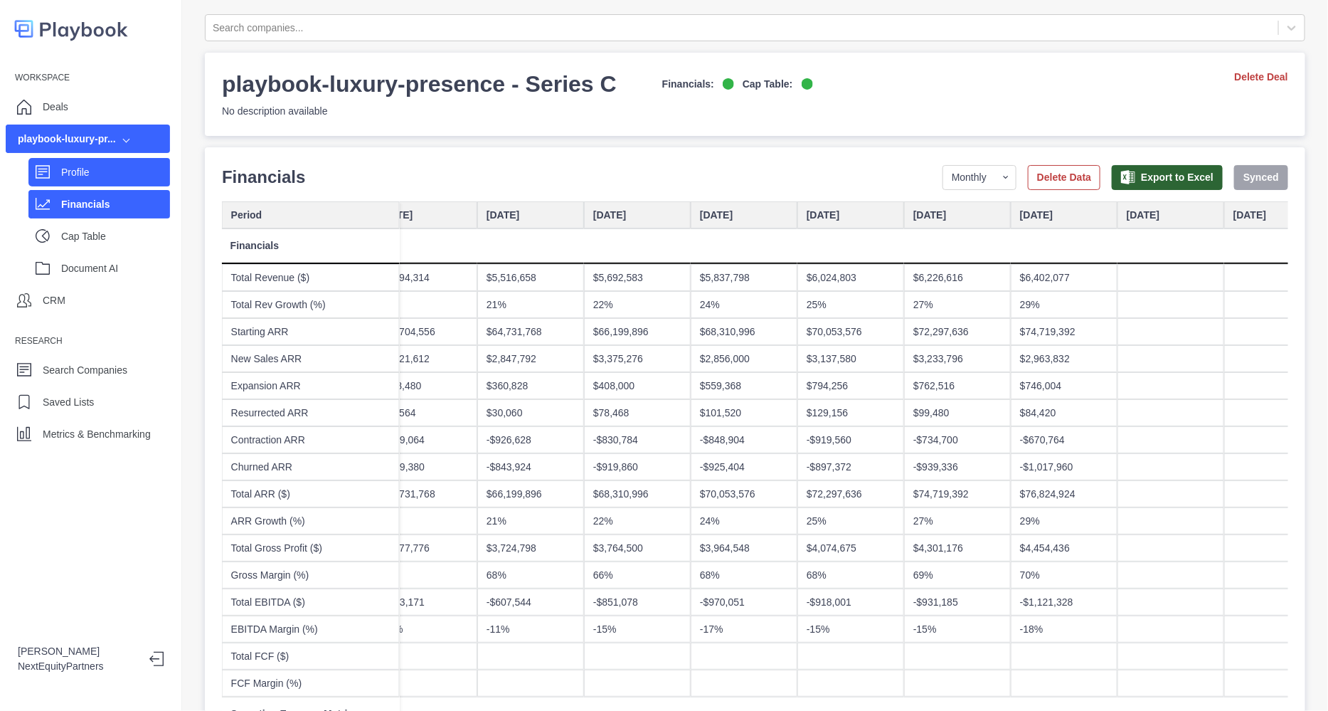
click at [102, 172] on p "Profile" at bounding box center [115, 172] width 109 height 15
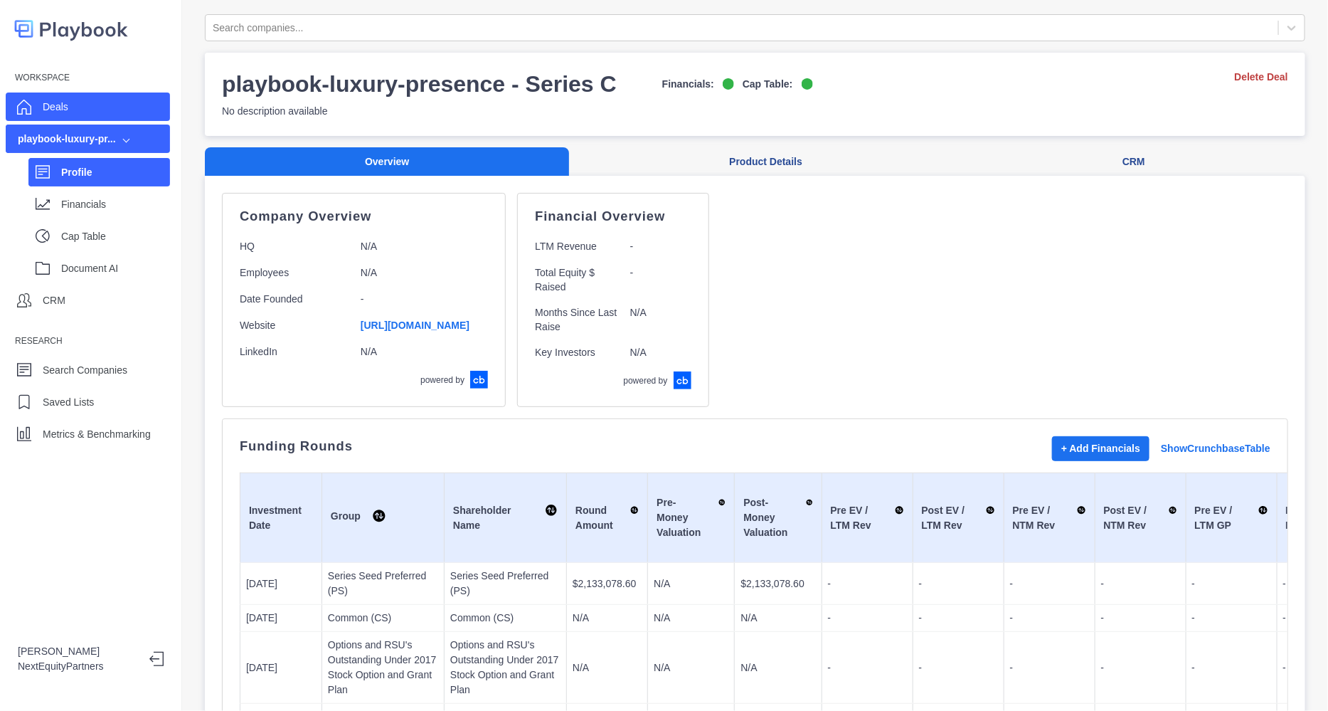
click at [68, 106] on div "Deals" at bounding box center [88, 106] width 164 height 28
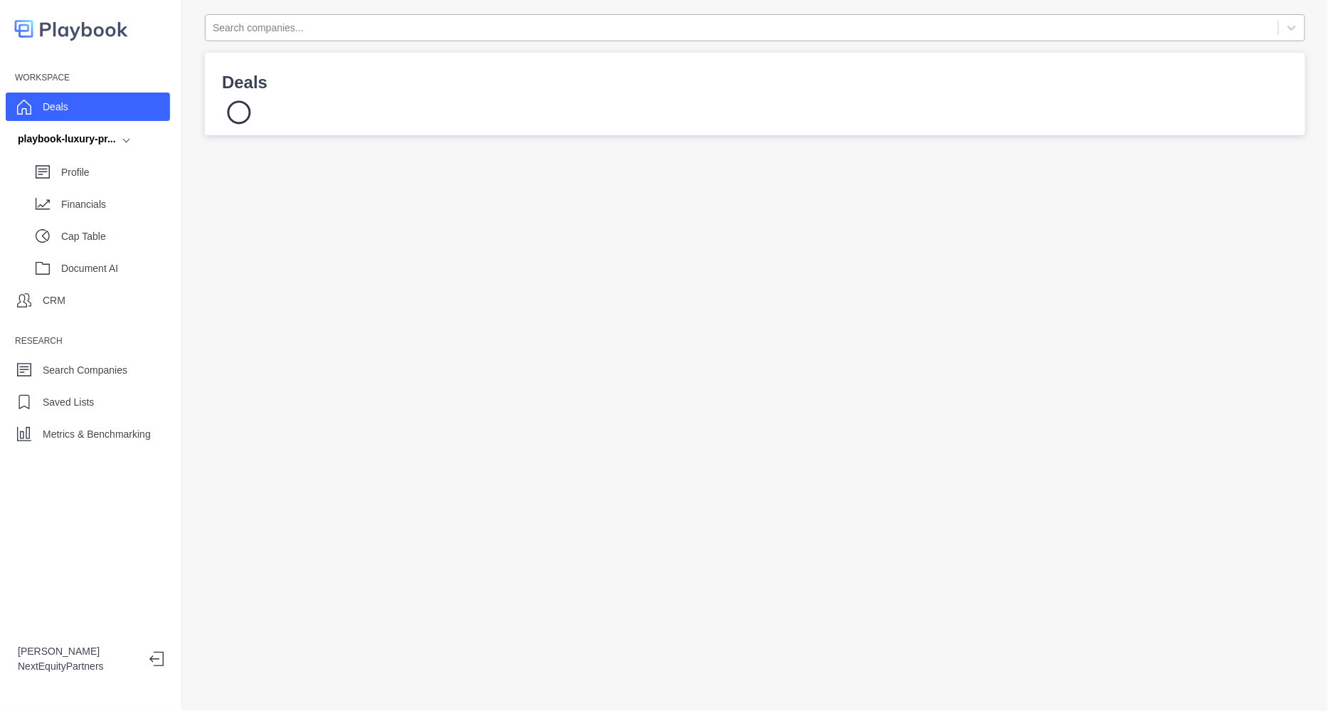
click at [301, 33] on div at bounding box center [742, 28] width 1059 height 18
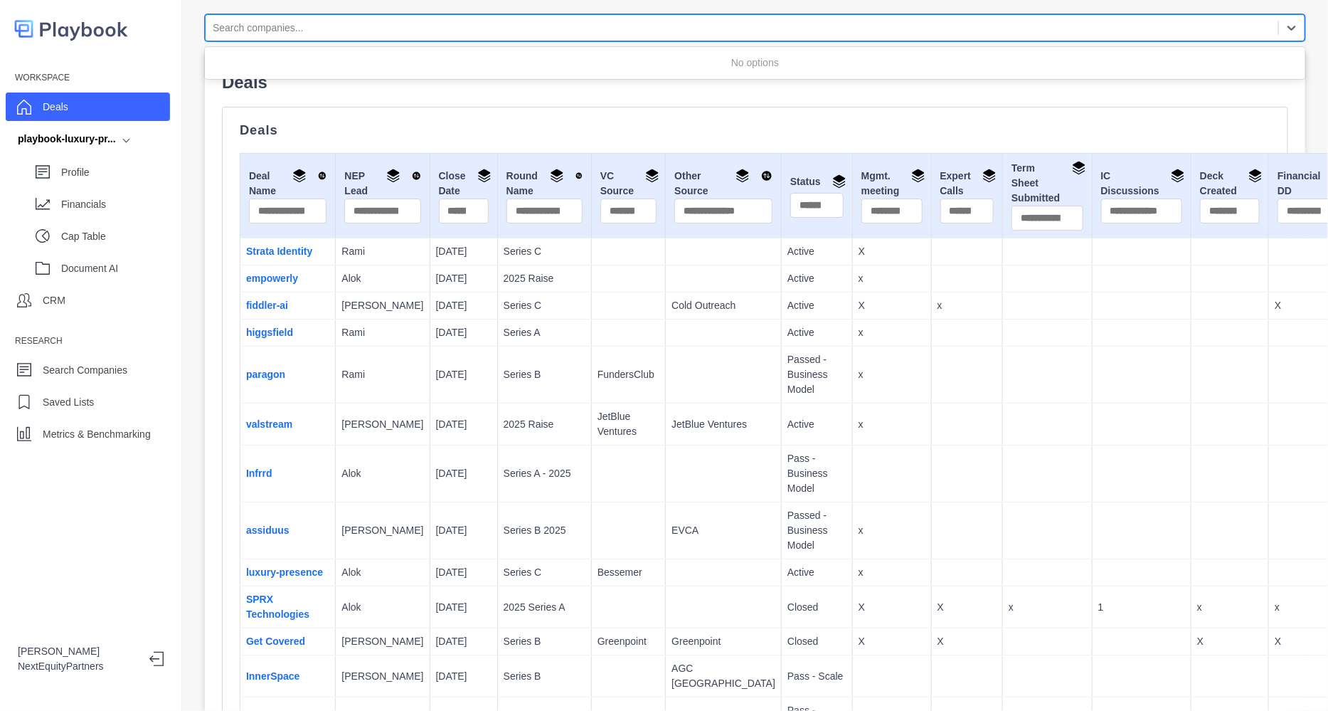
click at [337, 466] on td "Alok" at bounding box center [383, 473] width 94 height 57
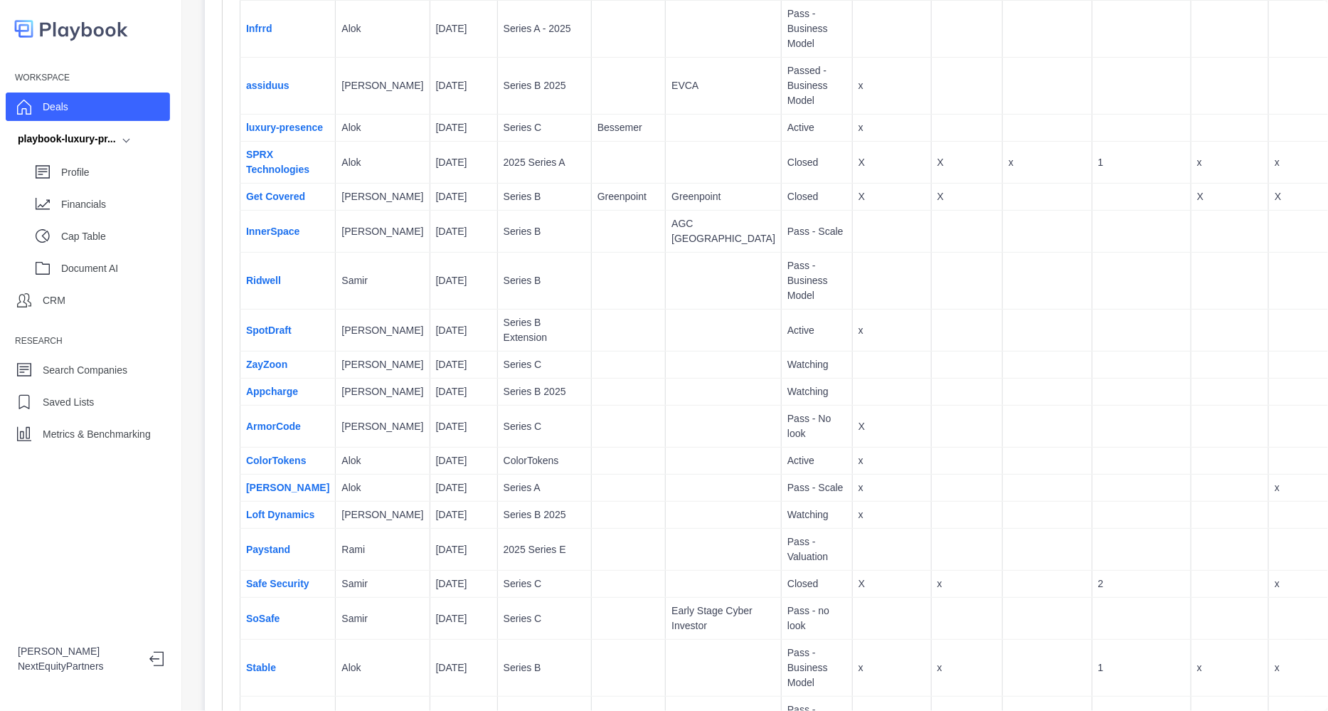
scroll to position [1023, 0]
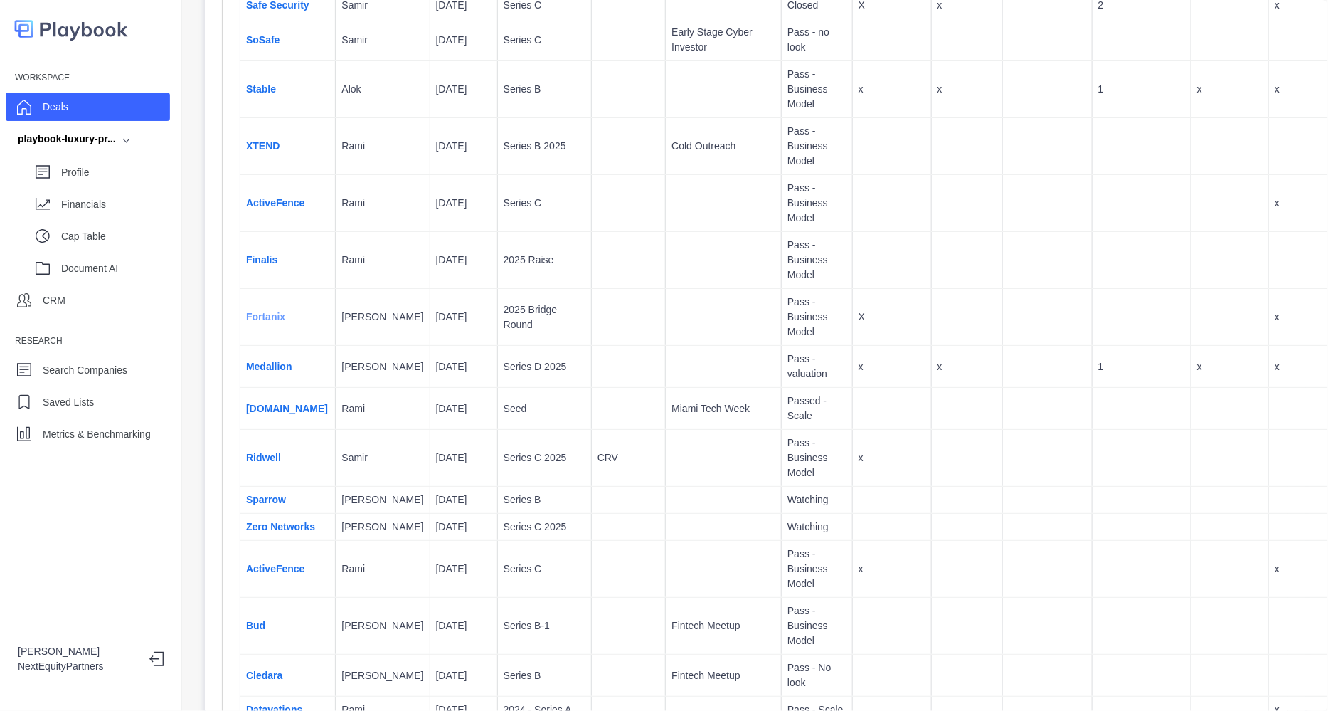
click at [270, 322] on link "Fortanix" at bounding box center [265, 316] width 39 height 11
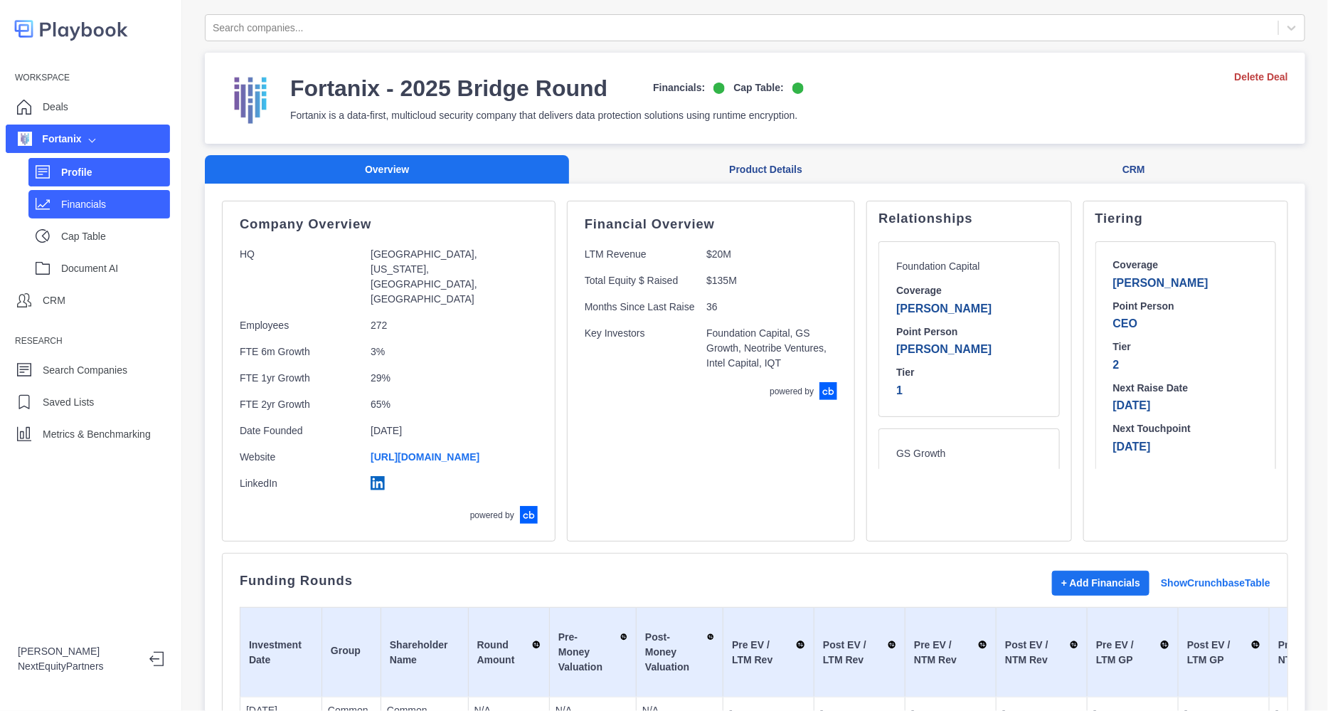
click at [61, 204] on p "Financials" at bounding box center [115, 204] width 109 height 15
click at [100, 177] on p "Profile" at bounding box center [115, 172] width 109 height 15
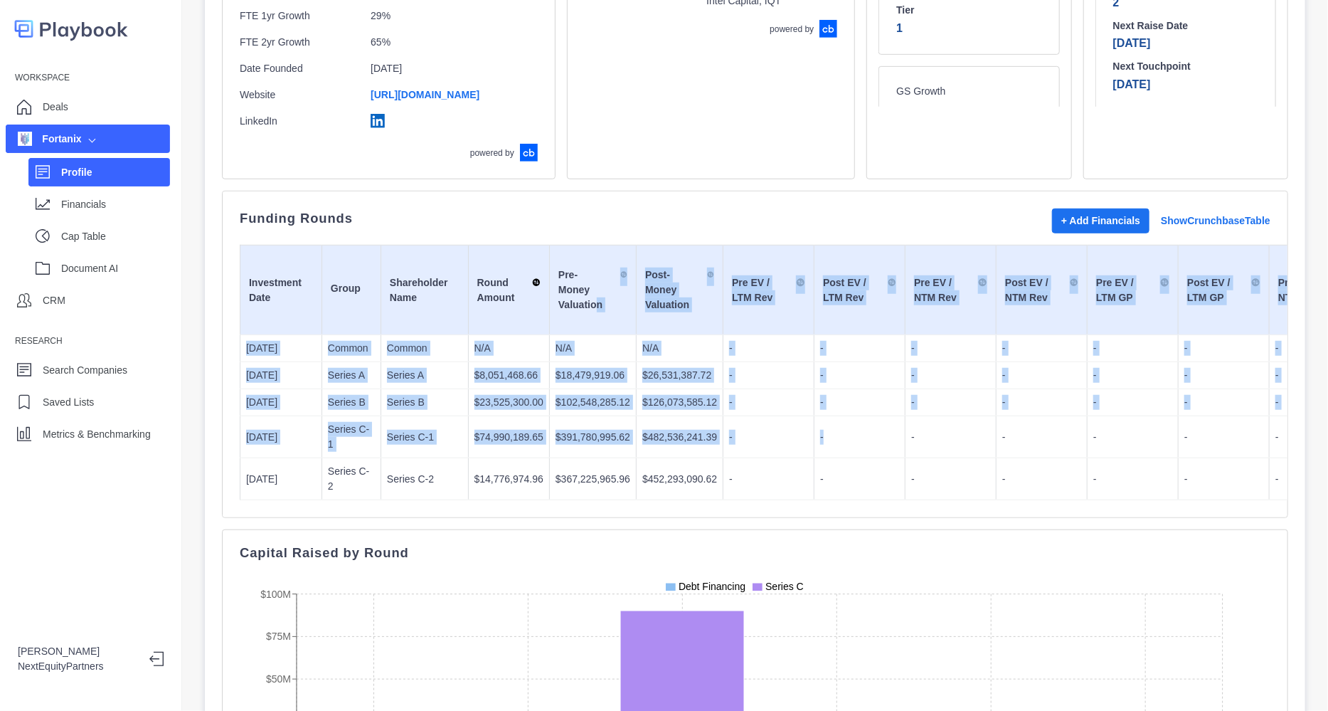
drag, startPoint x: 617, startPoint y: 290, endPoint x: 859, endPoint y: 398, distance: 264.6
click at [860, 430] on p "-" at bounding box center [859, 437] width 79 height 15
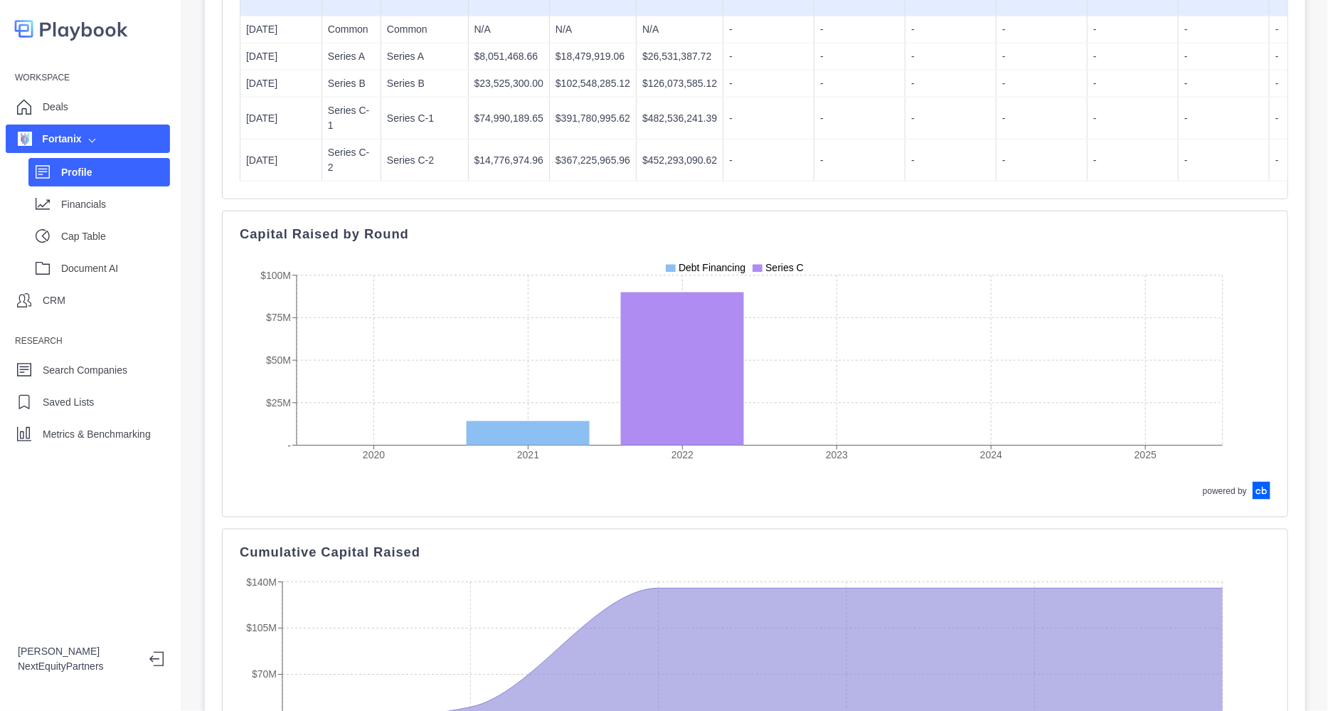
scroll to position [689, 0]
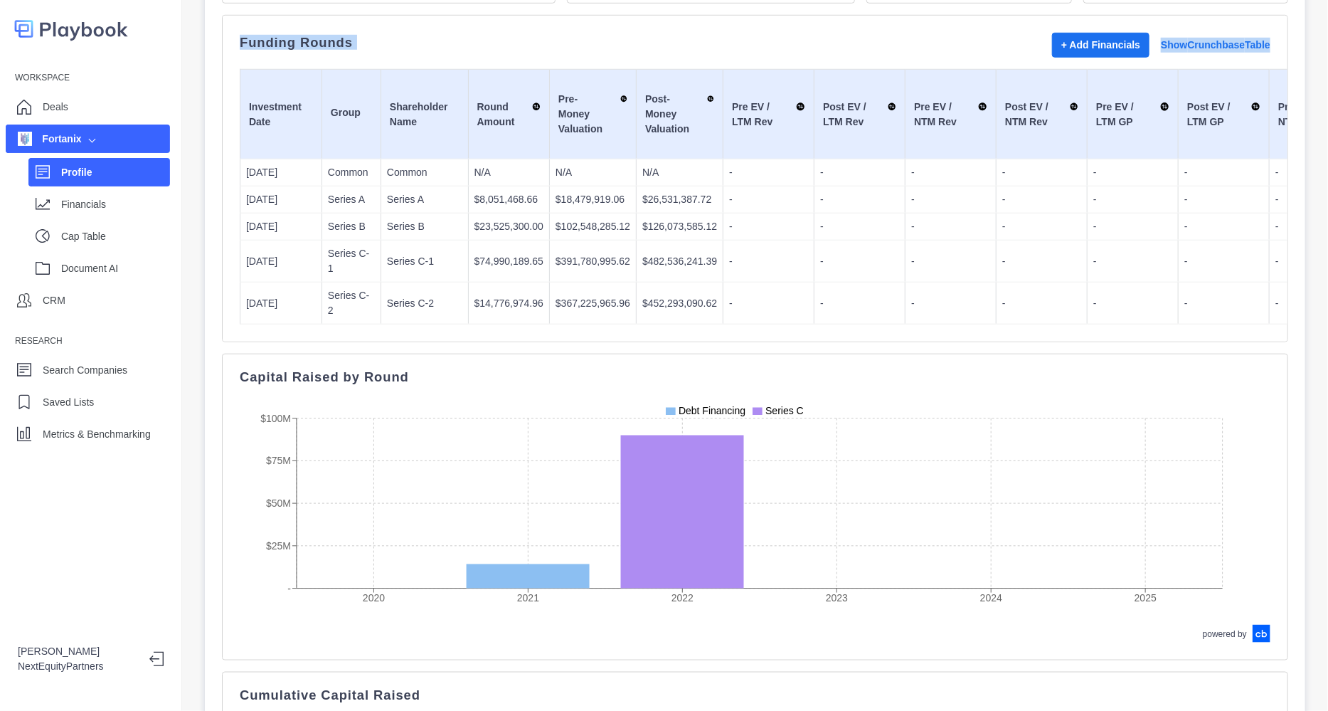
drag, startPoint x: 713, startPoint y: 22, endPoint x: 672, endPoint y: -38, distance: 72.6
click at [672, 0] on html "Workspace Deals Fortanix Profile Financials Cap Table Document AI CRM Research …" at bounding box center [664, 355] width 1328 height 711
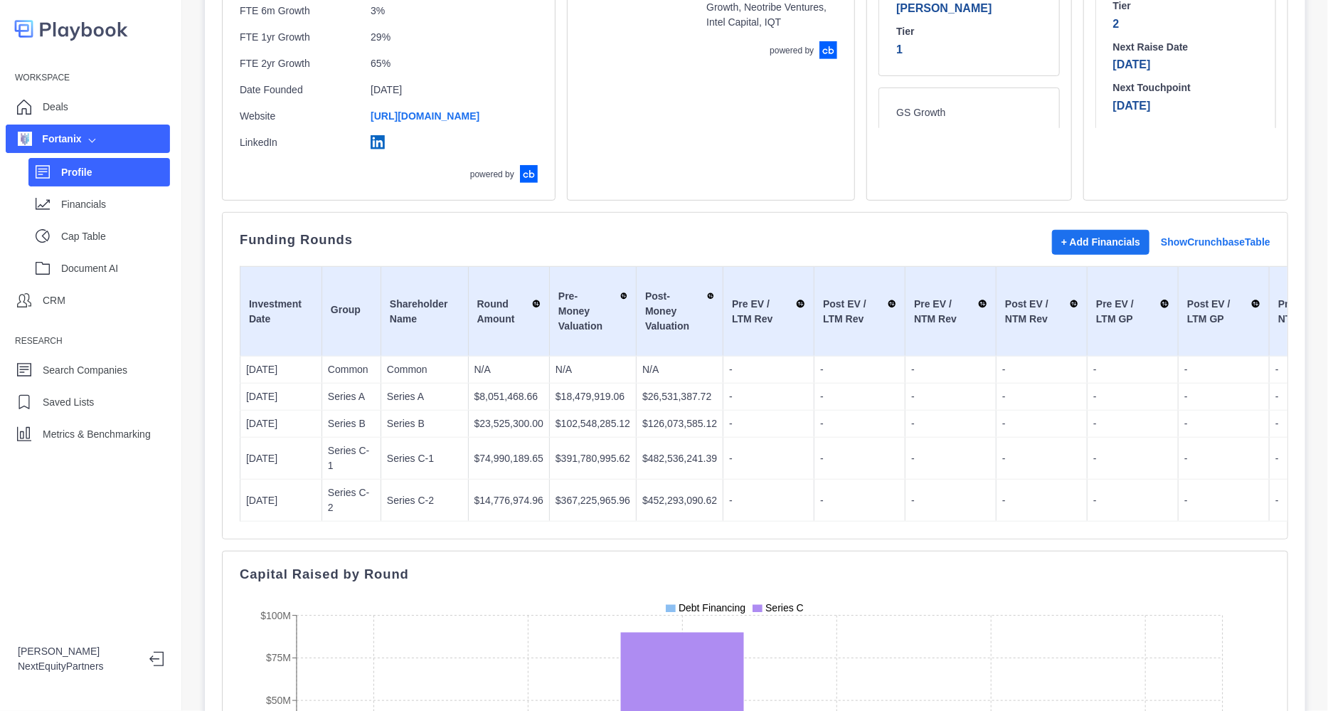
click at [838, 389] on p "-" at bounding box center [859, 396] width 79 height 15
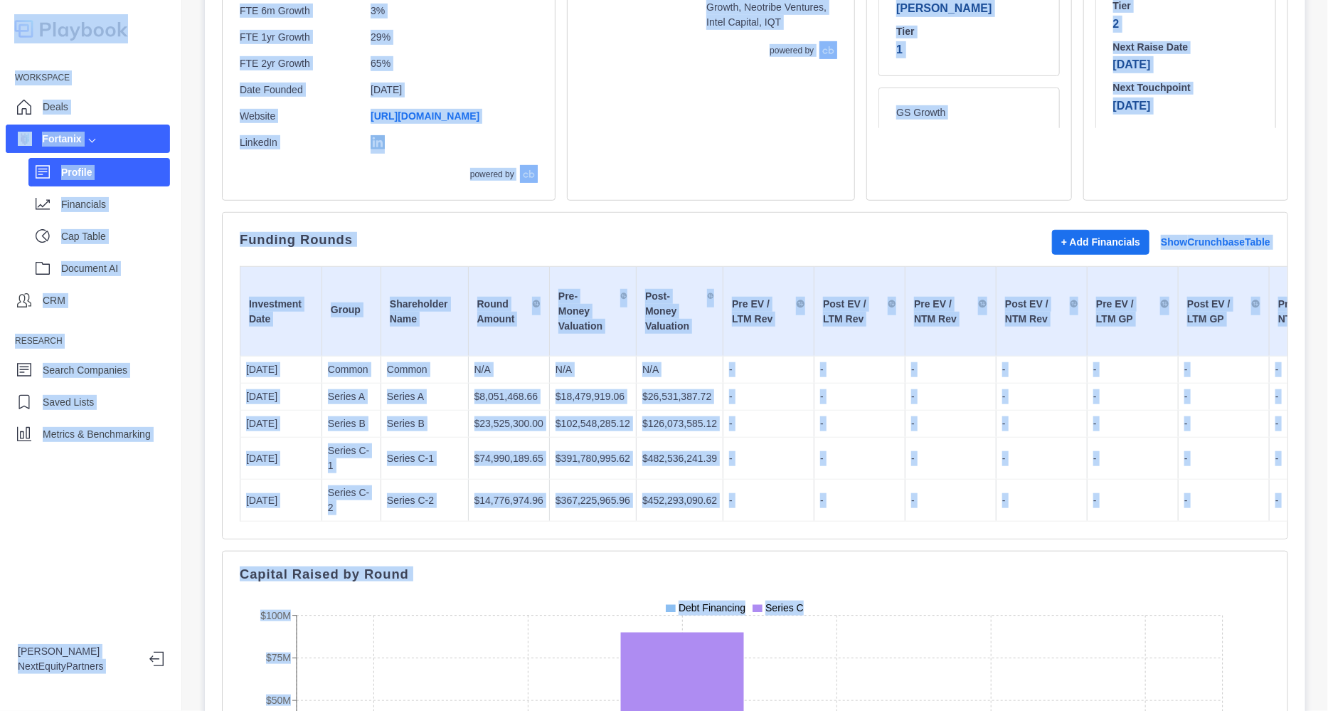
copy body "Workspace Deals Fortanix Profile Financials Cap Table Document AI CRM Research …"
click at [838, 389] on p "-" at bounding box center [859, 396] width 79 height 15
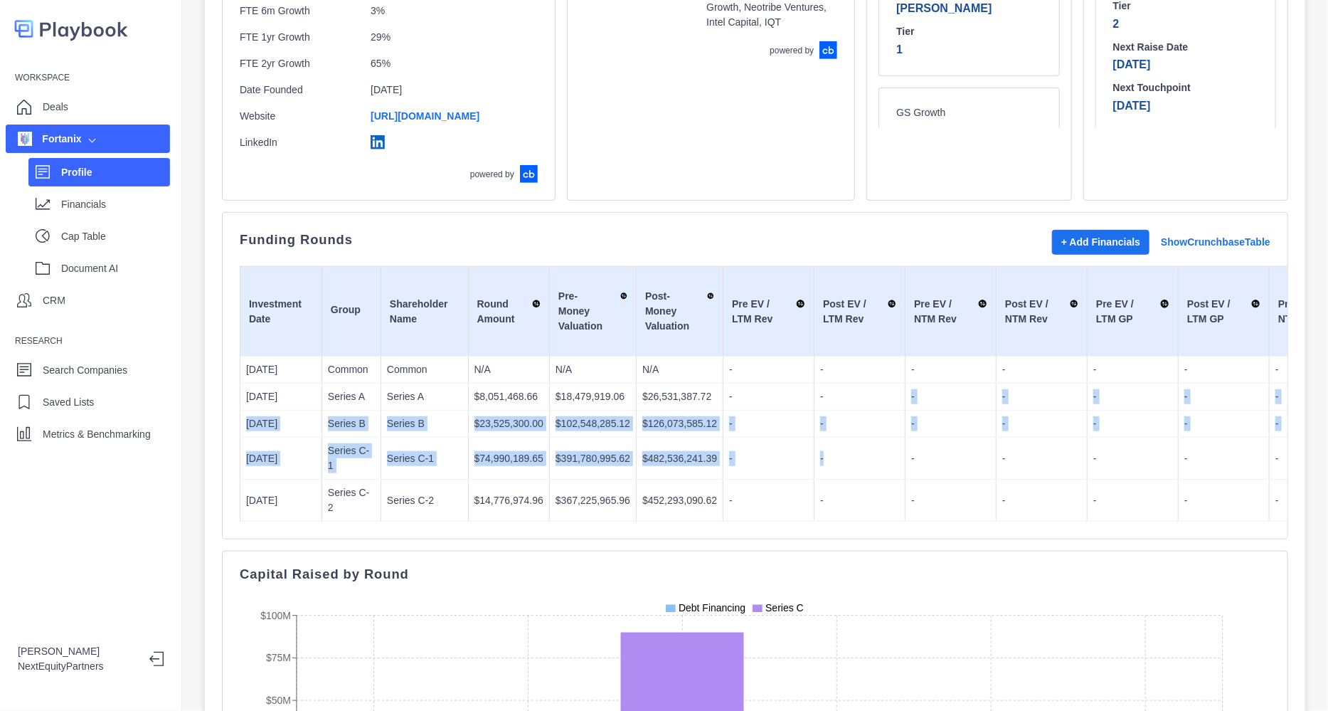
drag, startPoint x: 838, startPoint y: 356, endPoint x: 829, endPoint y: 410, distance: 54.7
click at [829, 451] on p "-" at bounding box center [859, 458] width 79 height 15
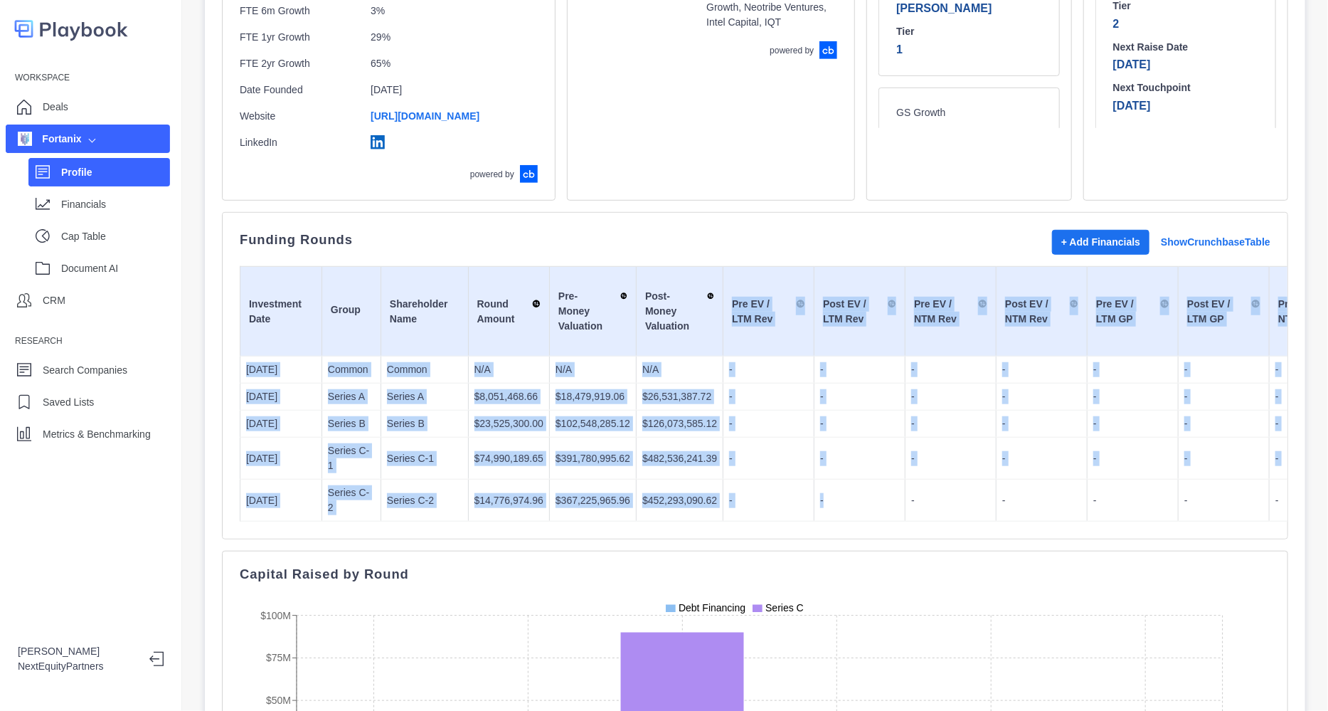
drag, startPoint x: 829, startPoint y: 432, endPoint x: 709, endPoint y: 262, distance: 208.6
click at [723, 267] on td "Pre EV / LTM Rev" at bounding box center [768, 312] width 91 height 90
drag, startPoint x: 720, startPoint y: 279, endPoint x: 823, endPoint y: 442, distance: 192.8
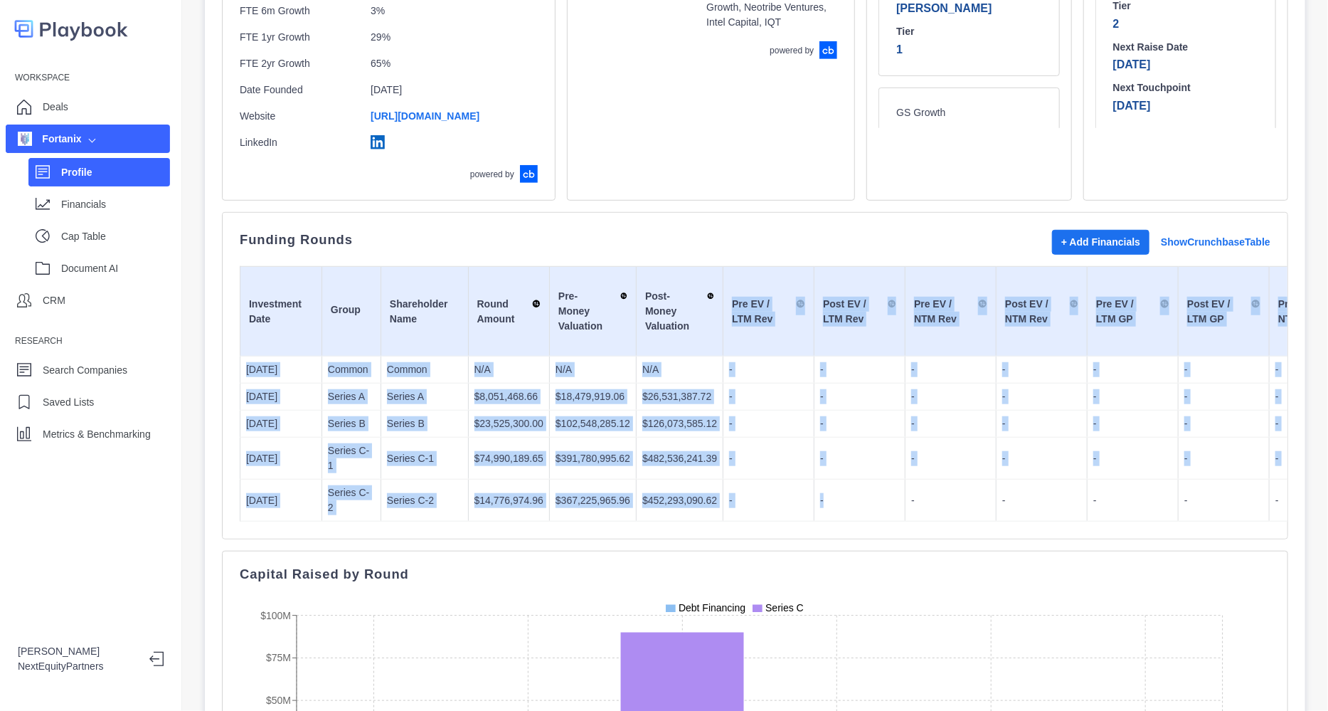
click at [823, 493] on p "-" at bounding box center [859, 500] width 79 height 15
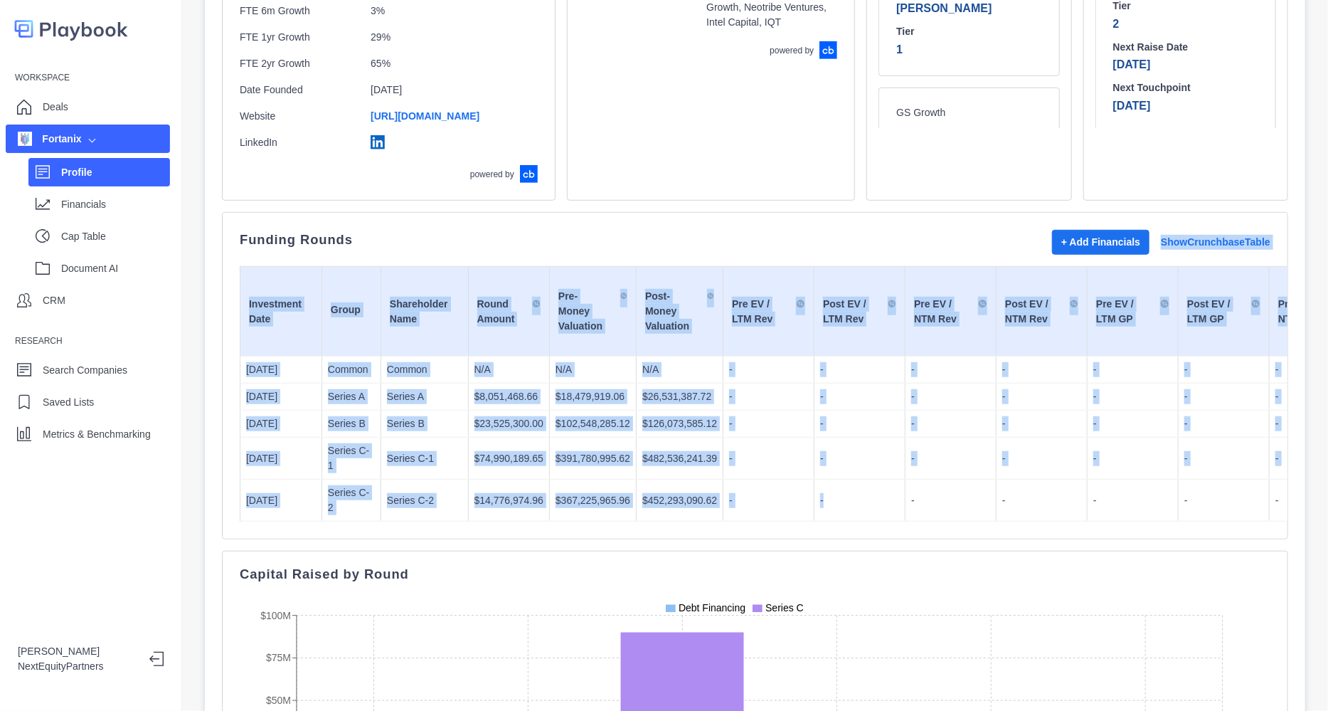
drag, startPoint x: 823, startPoint y: 442, endPoint x: 691, endPoint y: 226, distance: 253.2
click at [691, 230] on div "Funding Rounds + Add Financials Show Crunchbase Table Investment Date Group Sha…" at bounding box center [755, 376] width 1031 height 292
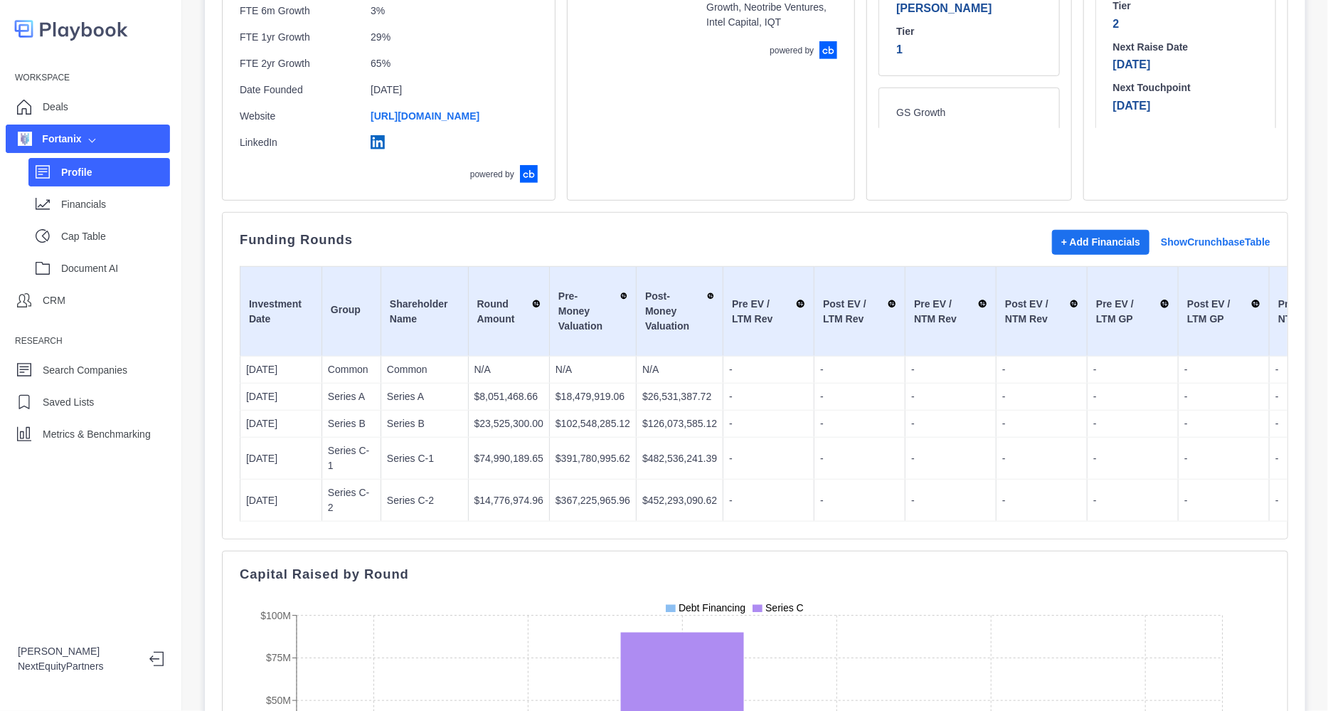
click at [691, 230] on div "Funding Rounds + Add Financials Show Crunchbase Table Investment Date Group Sha…" at bounding box center [755, 376] width 1031 height 292
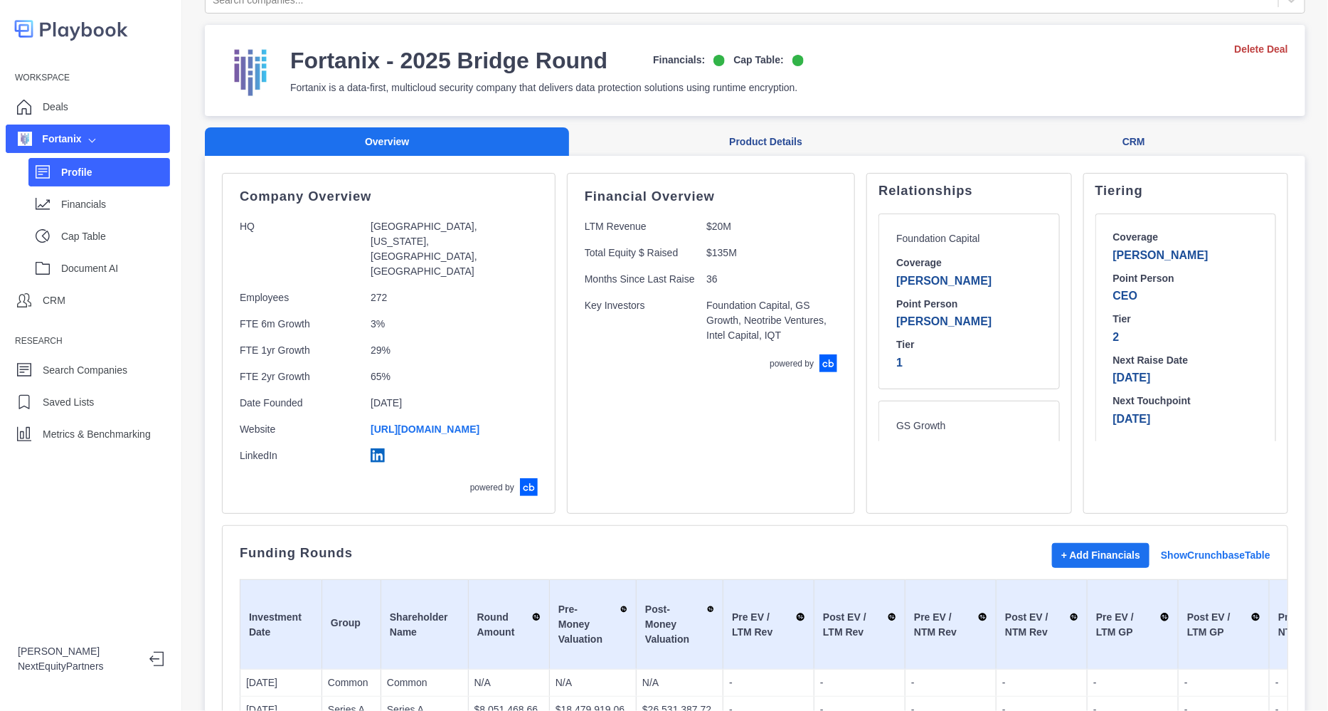
scroll to position [0, 0]
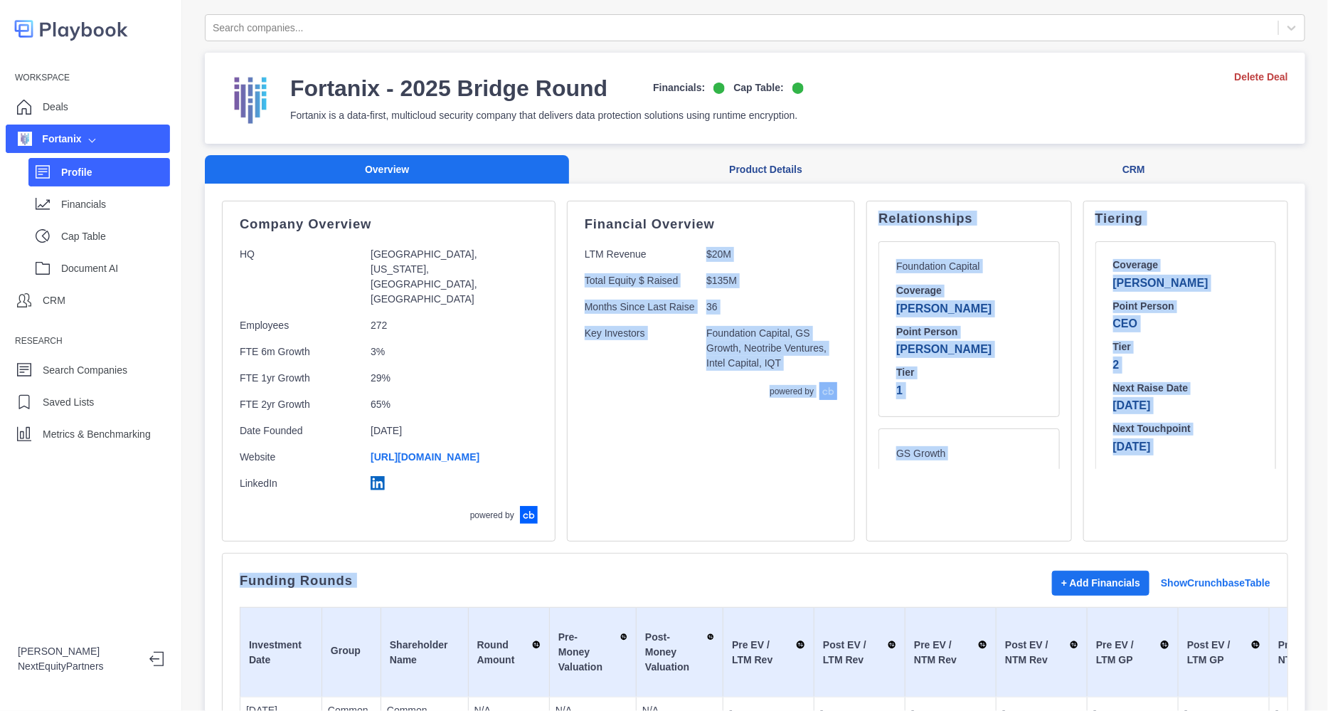
drag, startPoint x: 729, startPoint y: 388, endPoint x: 820, endPoint y: 524, distance: 164.2
click at [714, 490] on div "Financial Overview LTM Revenue $20M Total Equity $ Raised $135M Months Since La…" at bounding box center [711, 371] width 288 height 341
